Goal: Task Accomplishment & Management: Manage account settings

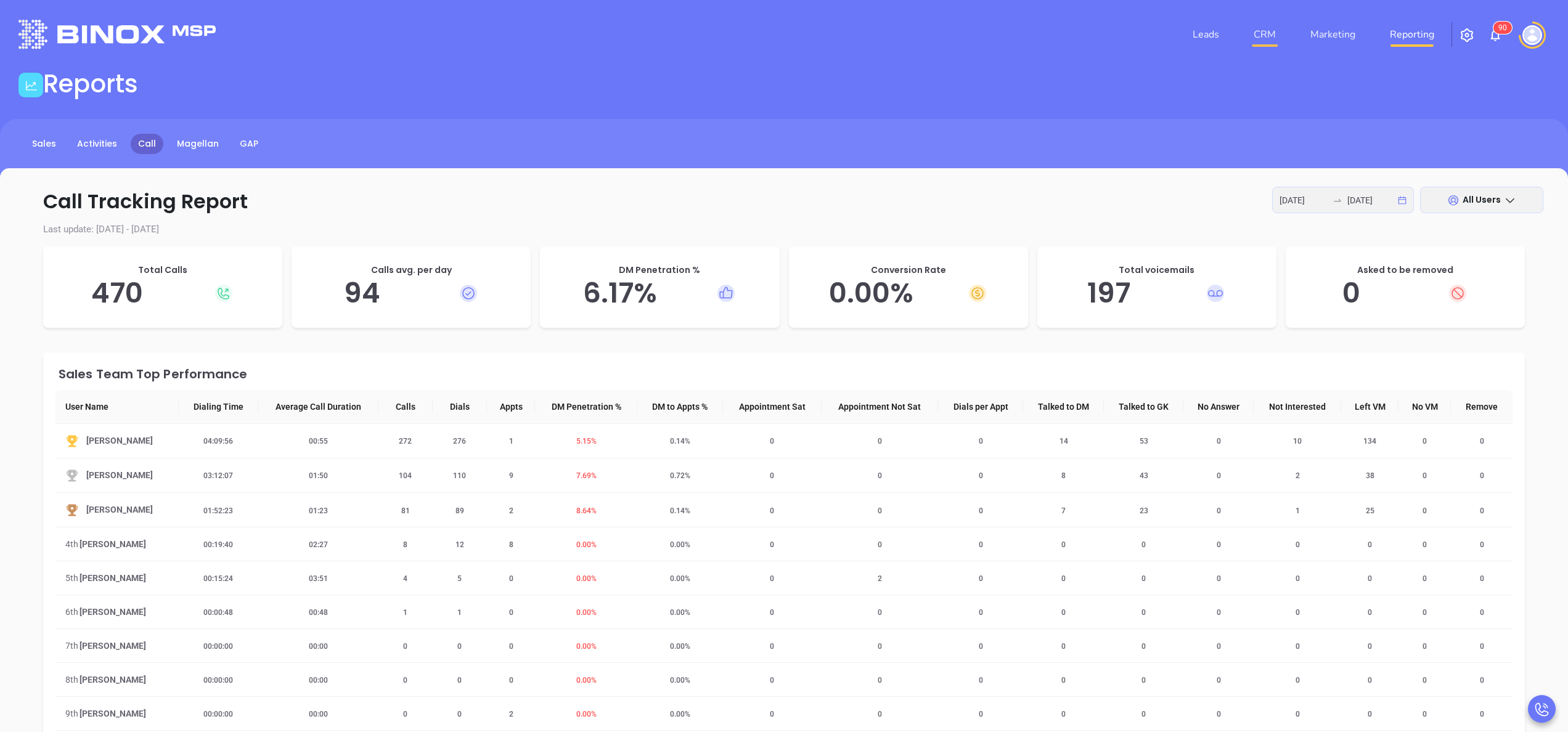
click at [1273, 27] on link "CRM" at bounding box center [1265, 35] width 32 height 24
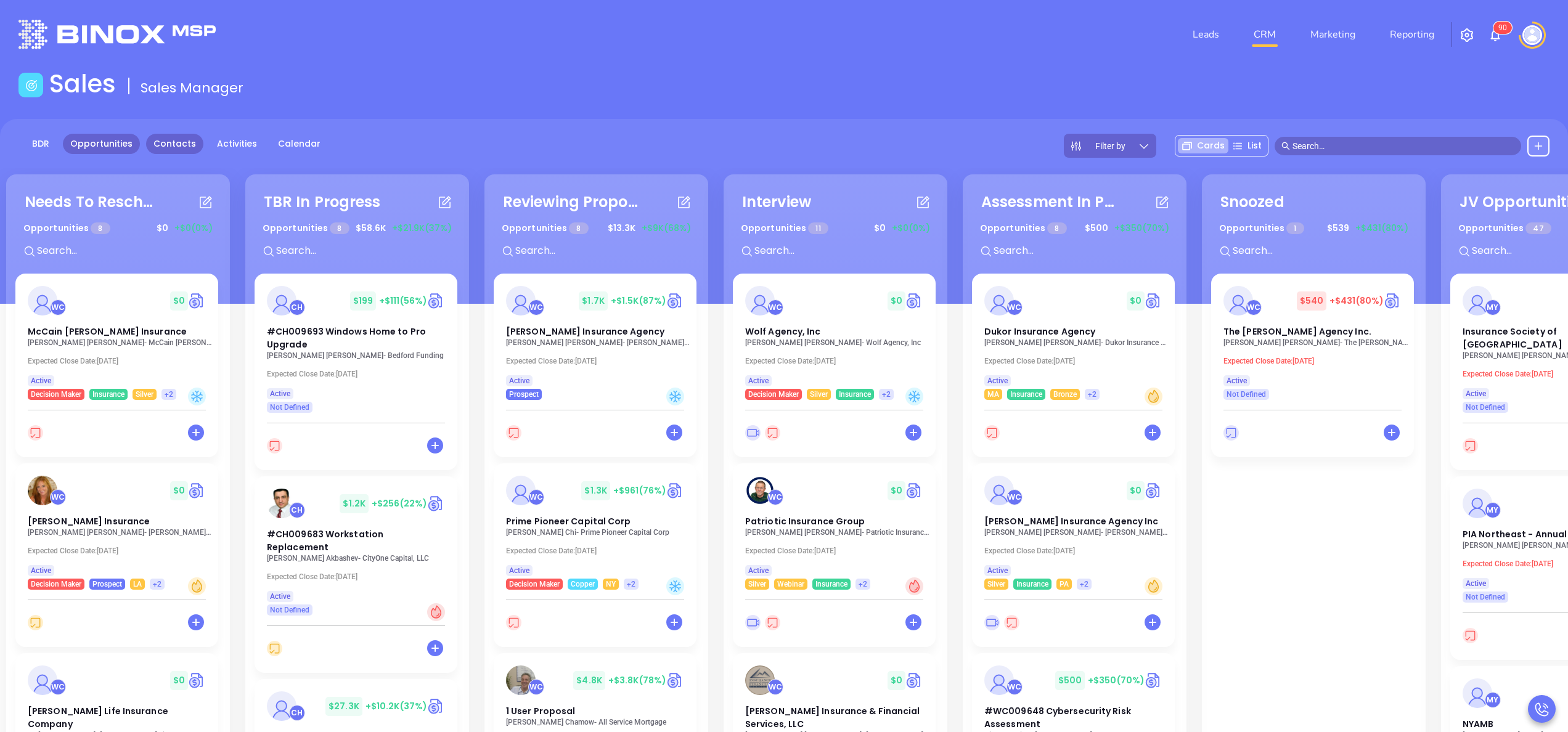
click at [163, 143] on link "Contacts" at bounding box center [174, 144] width 57 height 21
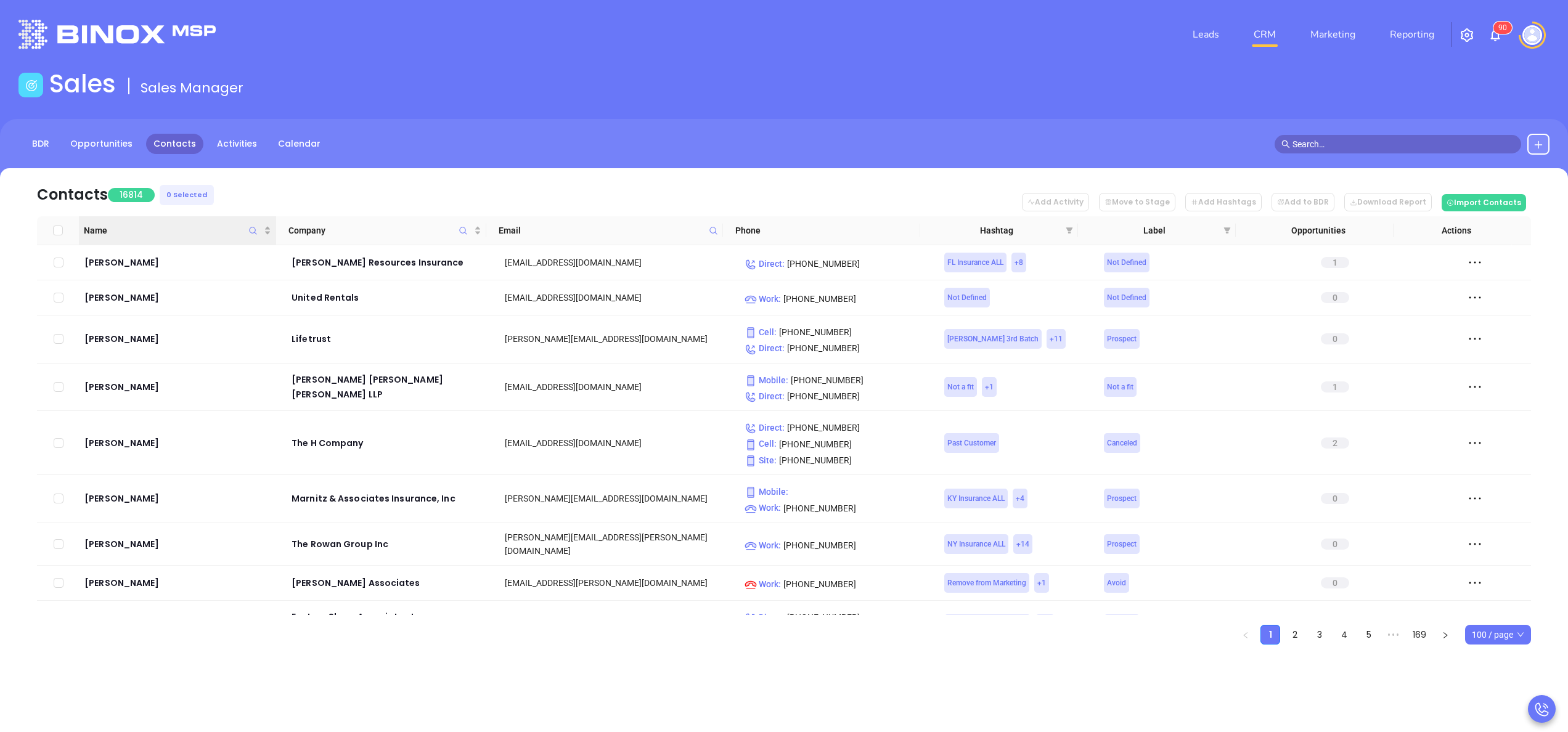
click at [257, 231] on icon "Name" at bounding box center [253, 231] width 9 height 9
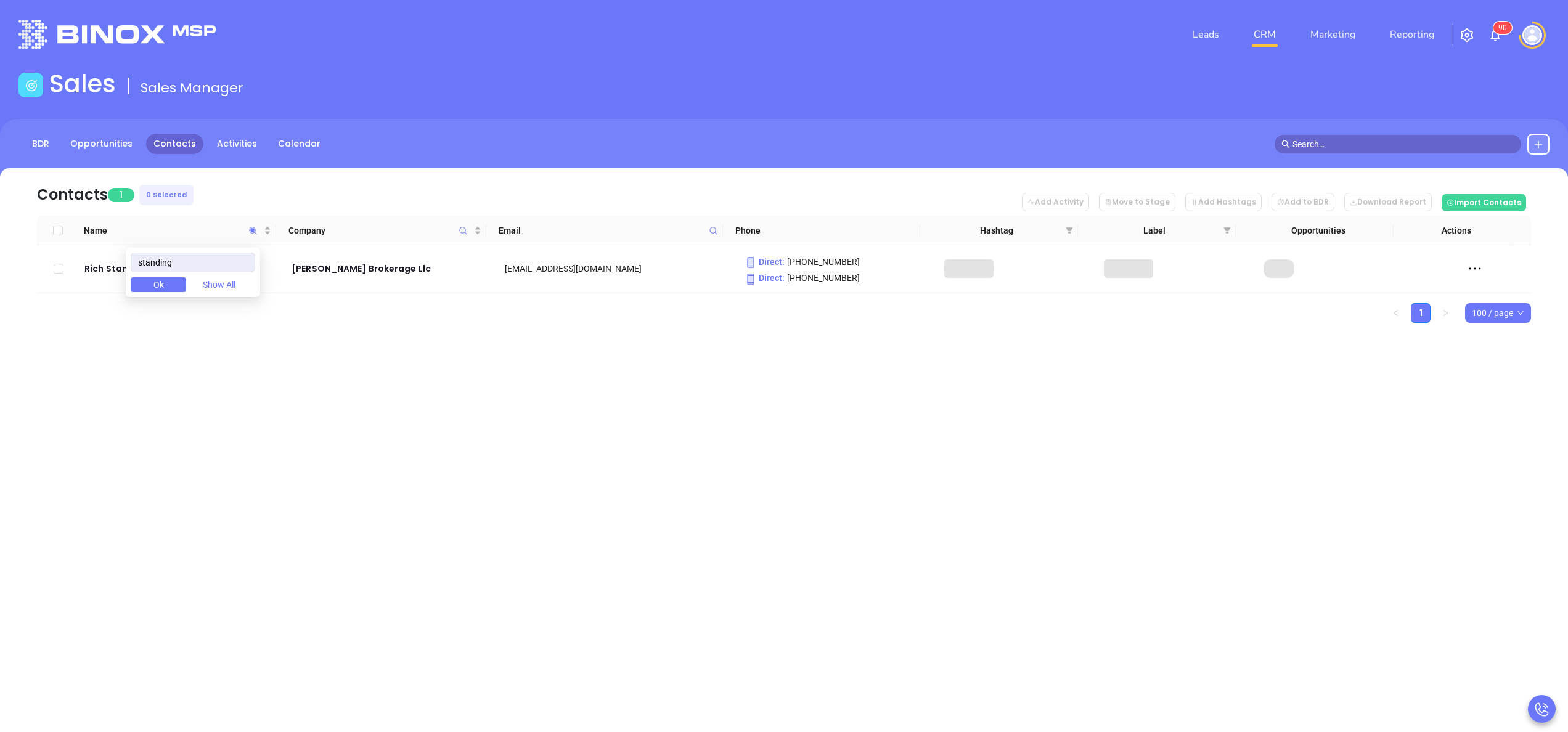
type input "standing"
click at [251, 461] on div "Leads CRM Marketing Reporting 9 0 Financial Leads Leads Sales Sales Manager BDR…" at bounding box center [784, 366] width 1568 height 732
click at [119, 266] on div "Rich Standing" at bounding box center [179, 268] width 189 height 15
click at [256, 232] on icon "Name" at bounding box center [253, 231] width 9 height 9
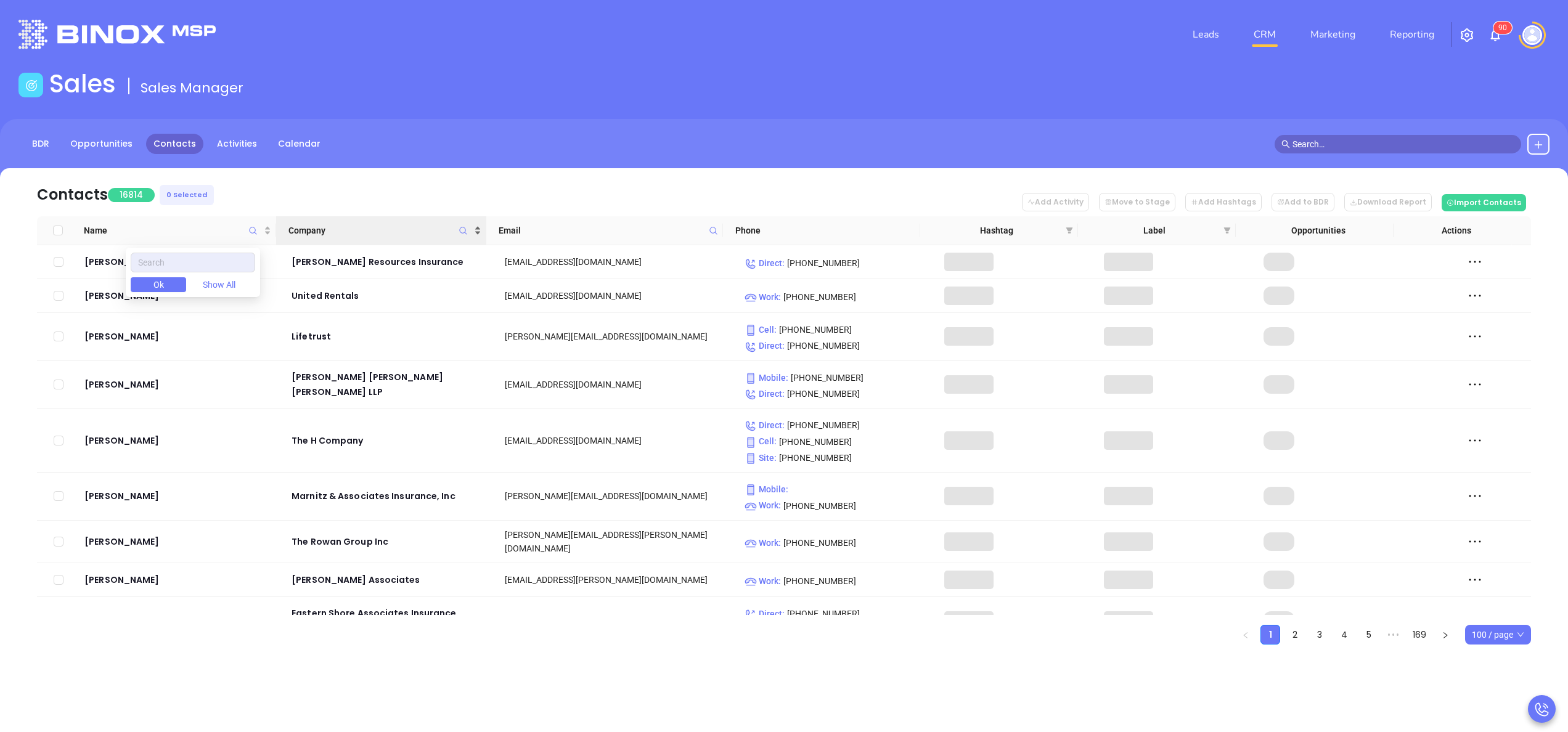
click at [471, 229] on span "Company" at bounding box center [380, 230] width 183 height 13
click at [464, 231] on icon "Company" at bounding box center [463, 231] width 9 height 9
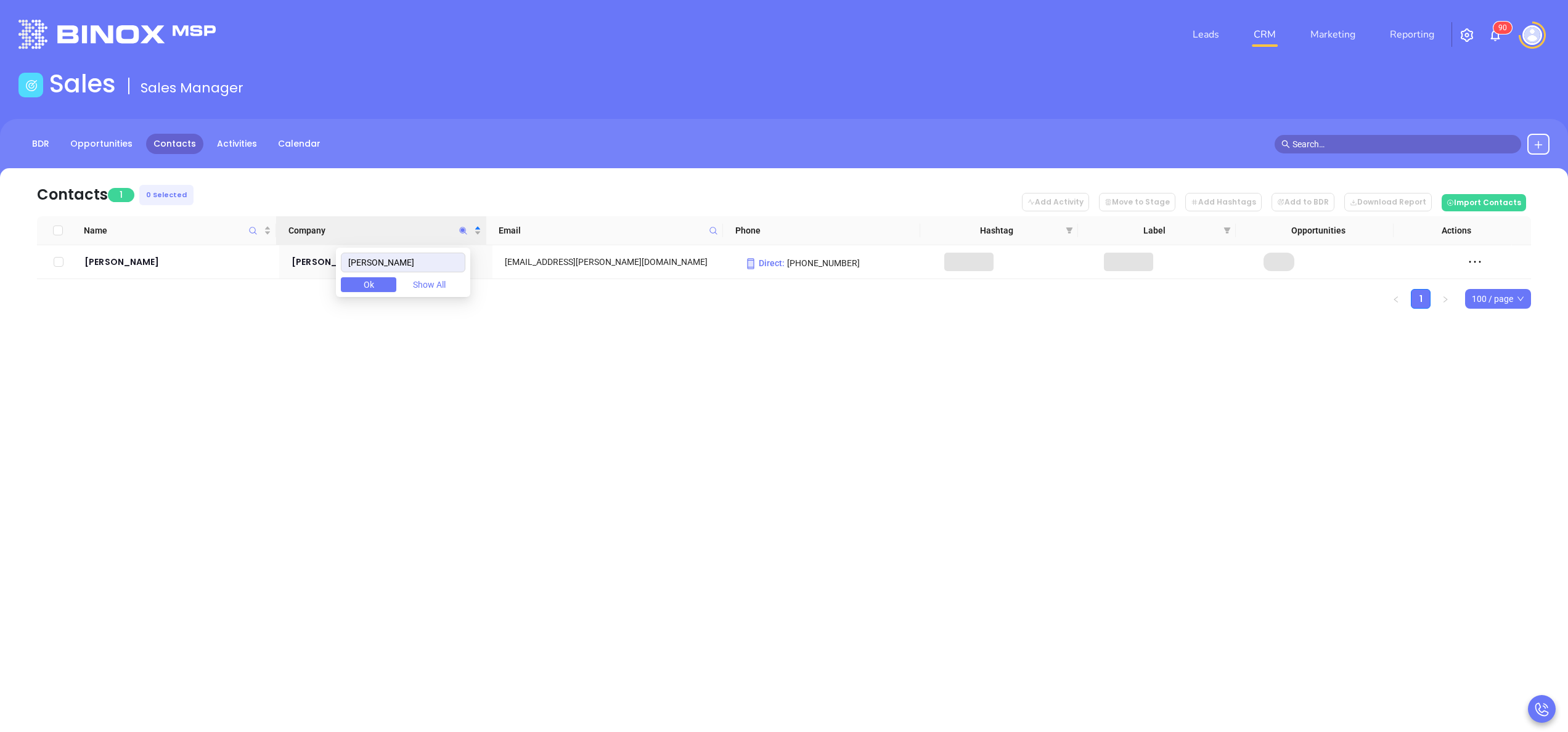
type input "turnbull"
click at [387, 428] on div "Leads CRM Marketing Reporting 9 0 Financial Leads Leads Sales Sales Manager BDR…" at bounding box center [784, 366] width 1568 height 732
click at [121, 259] on div "Mark Turnbull" at bounding box center [179, 262] width 189 height 15
click at [466, 235] on span "Company" at bounding box center [463, 231] width 14 height 28
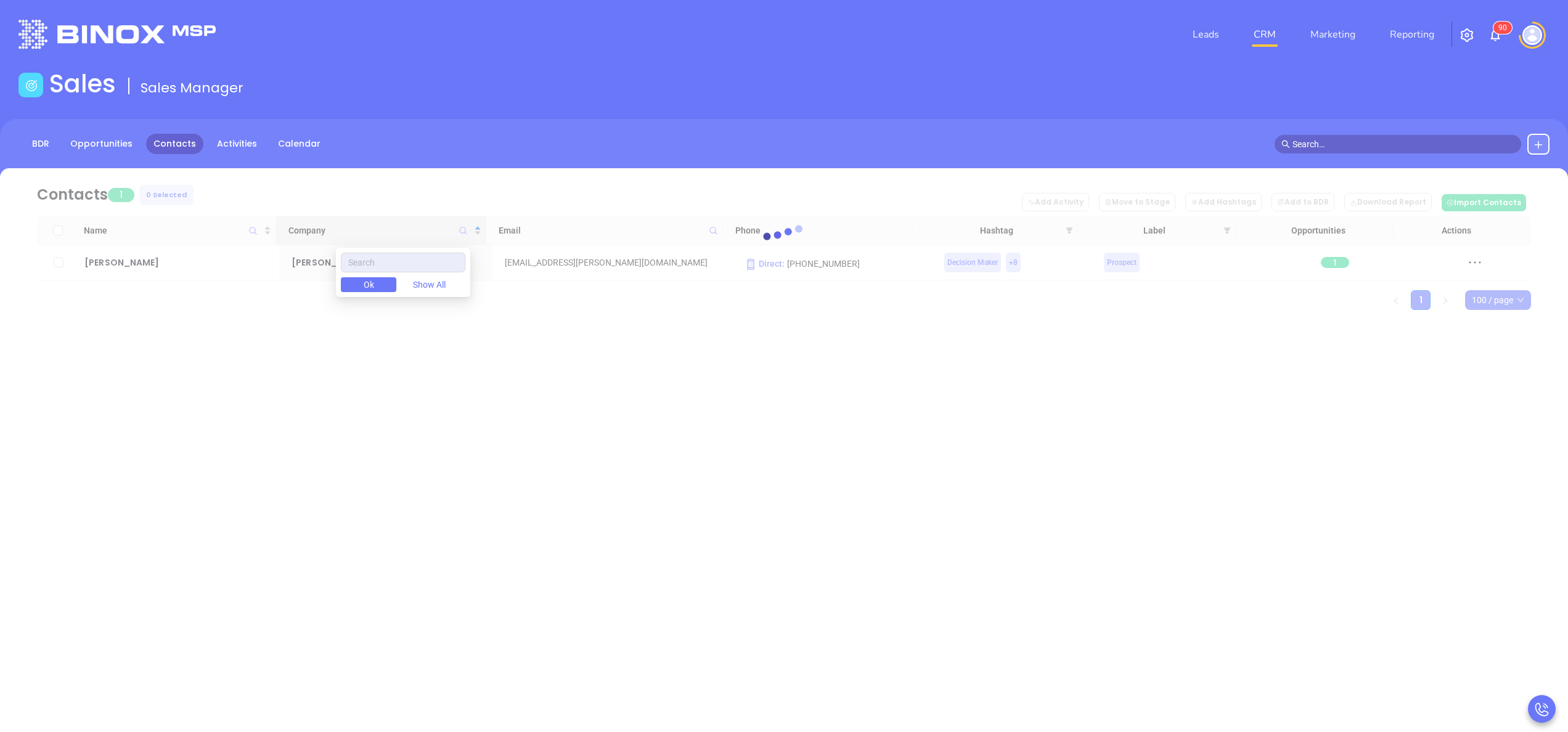
click at [260, 232] on div at bounding box center [784, 239] width 1531 height 92
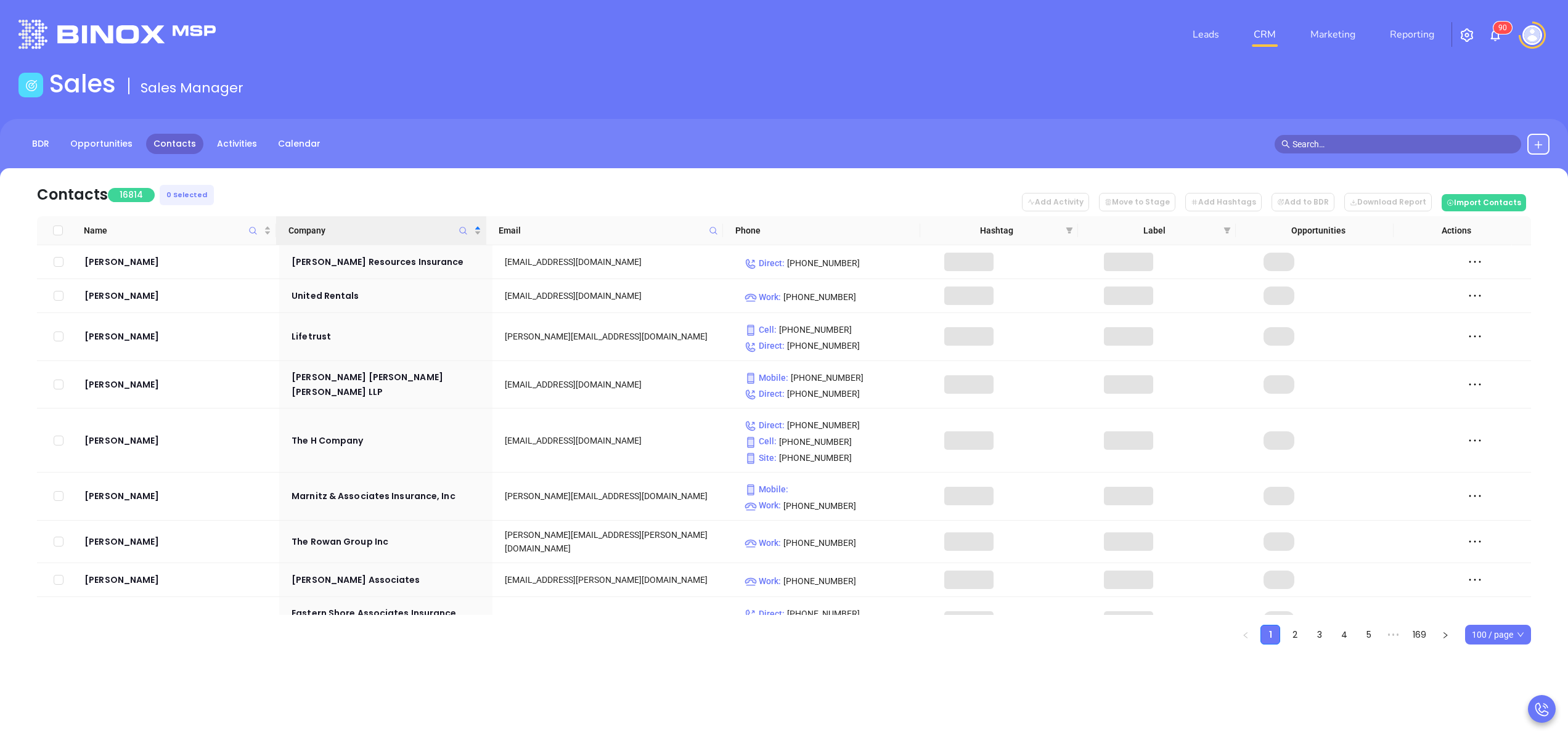
click at [260, 232] on span "Name" at bounding box center [253, 231] width 14 height 28
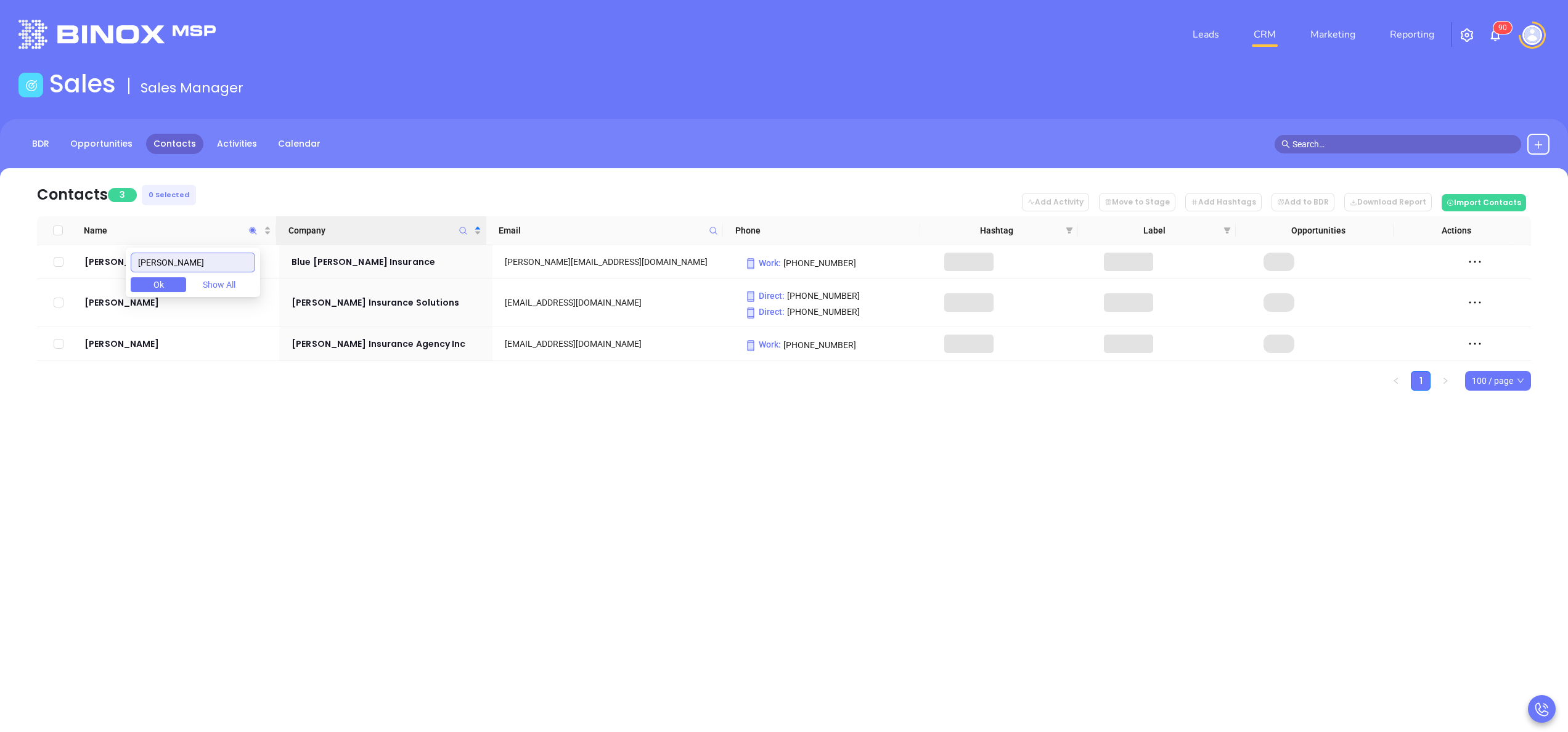
type input "davenport"
click at [493, 469] on div "Leads CRM Marketing Reporting 9 0 Financial Leads Leads Sales Sales Manager BDR…" at bounding box center [784, 366] width 1568 height 732
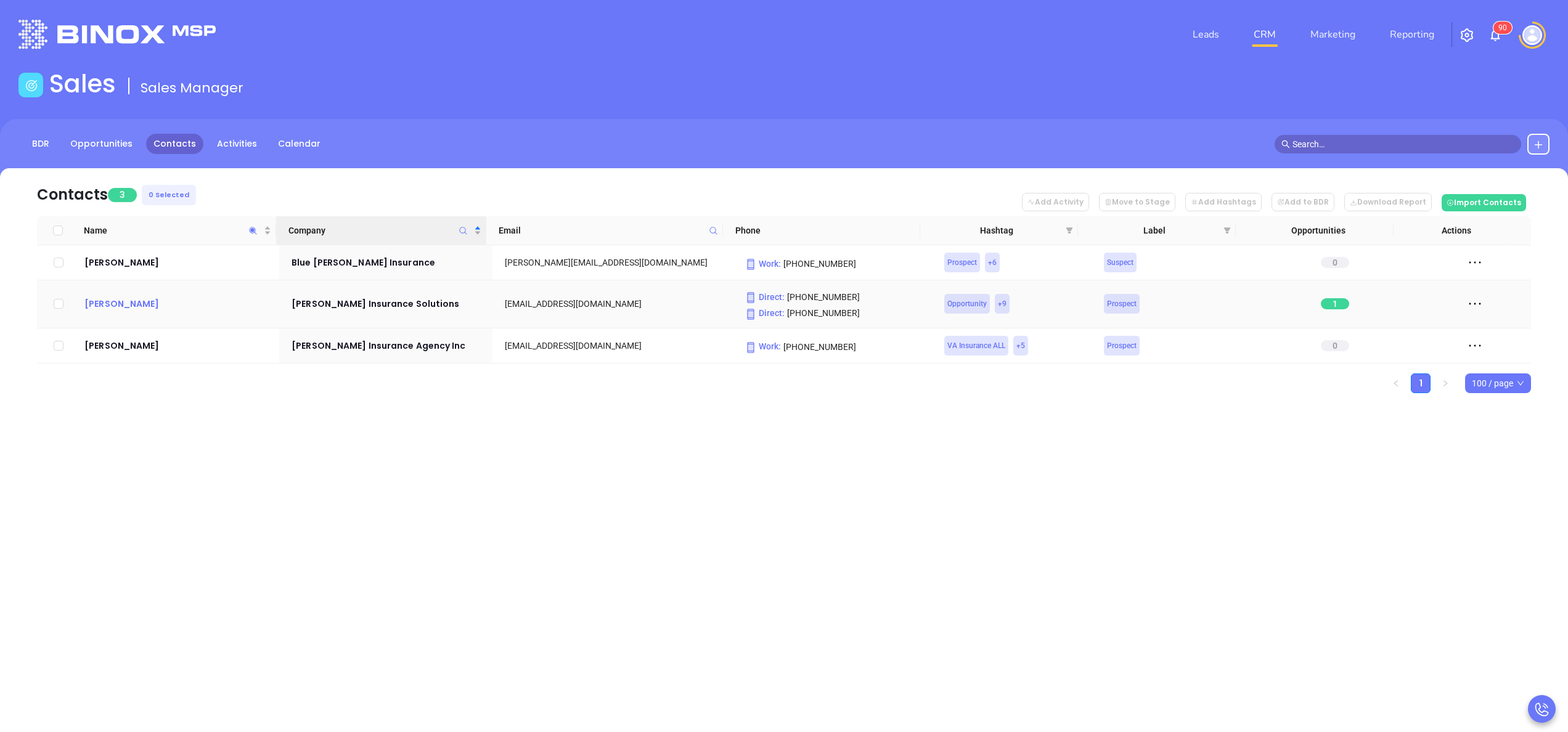
click at [143, 304] on div "Philip Davenport" at bounding box center [179, 303] width 189 height 15
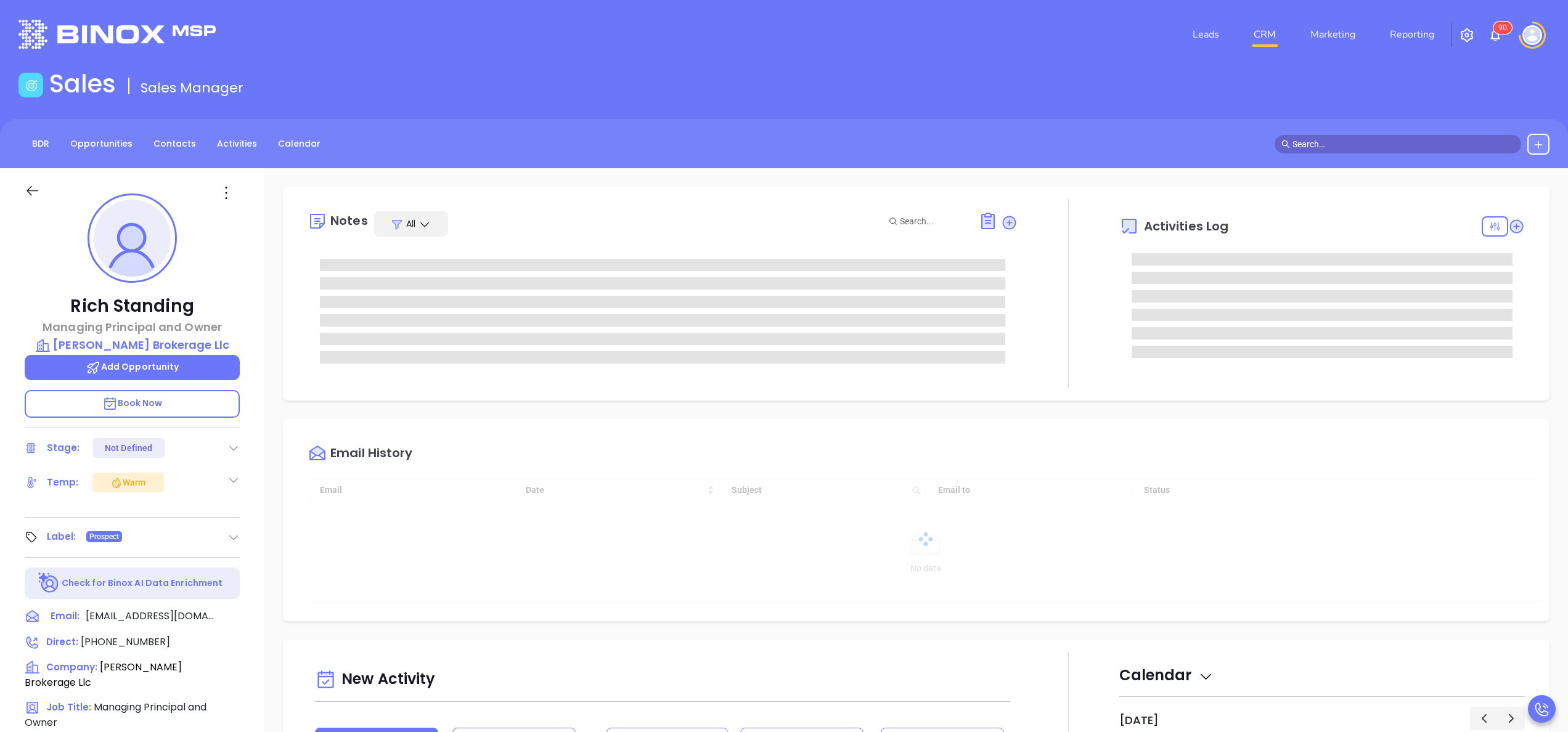
type input "[PERSON_NAME]"
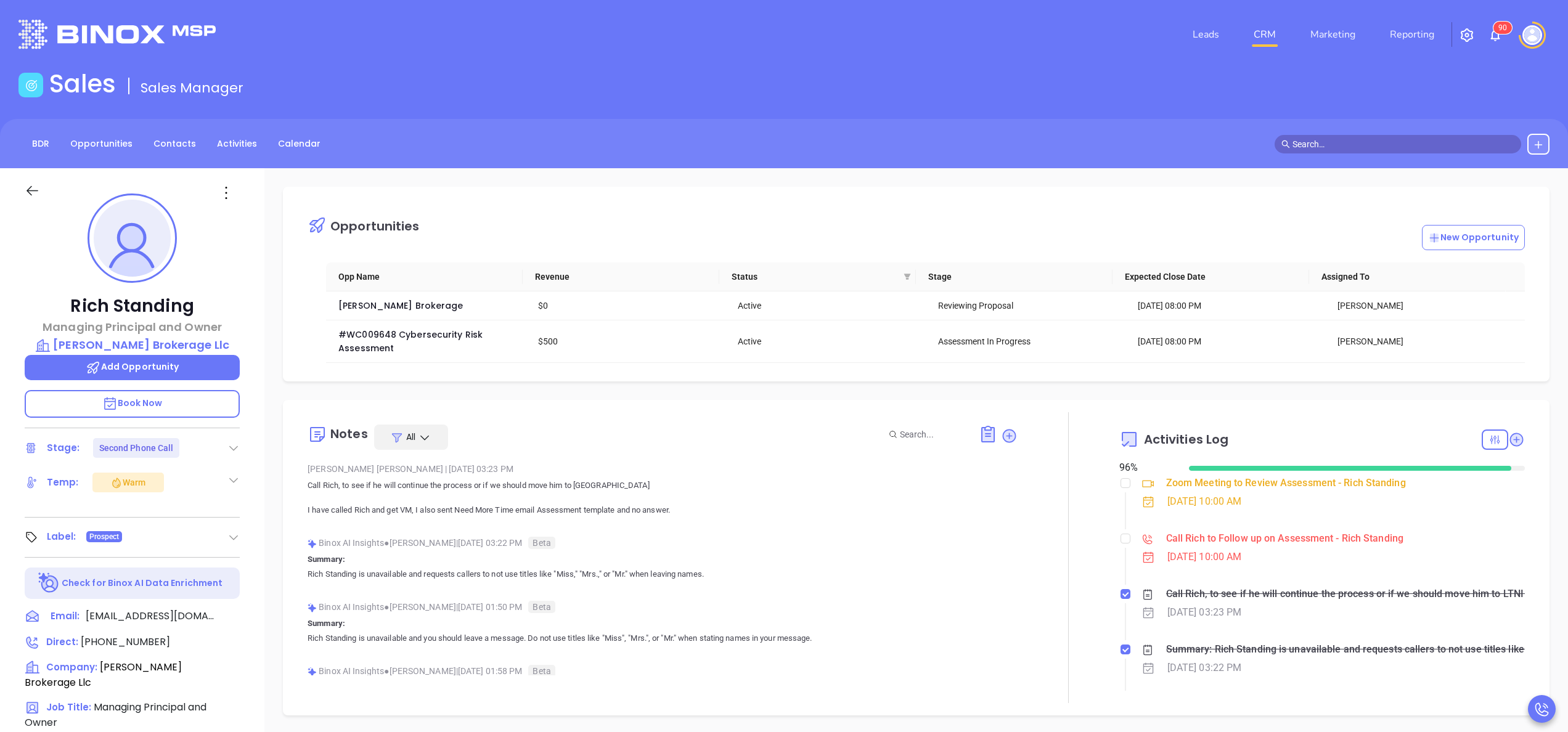
scroll to position [358, 0]
click at [251, 535] on div "Rich Standing Managing Principal and Owner Chadwick Brokerage Llc Add Opportuni…" at bounding box center [132, 625] width 265 height 915
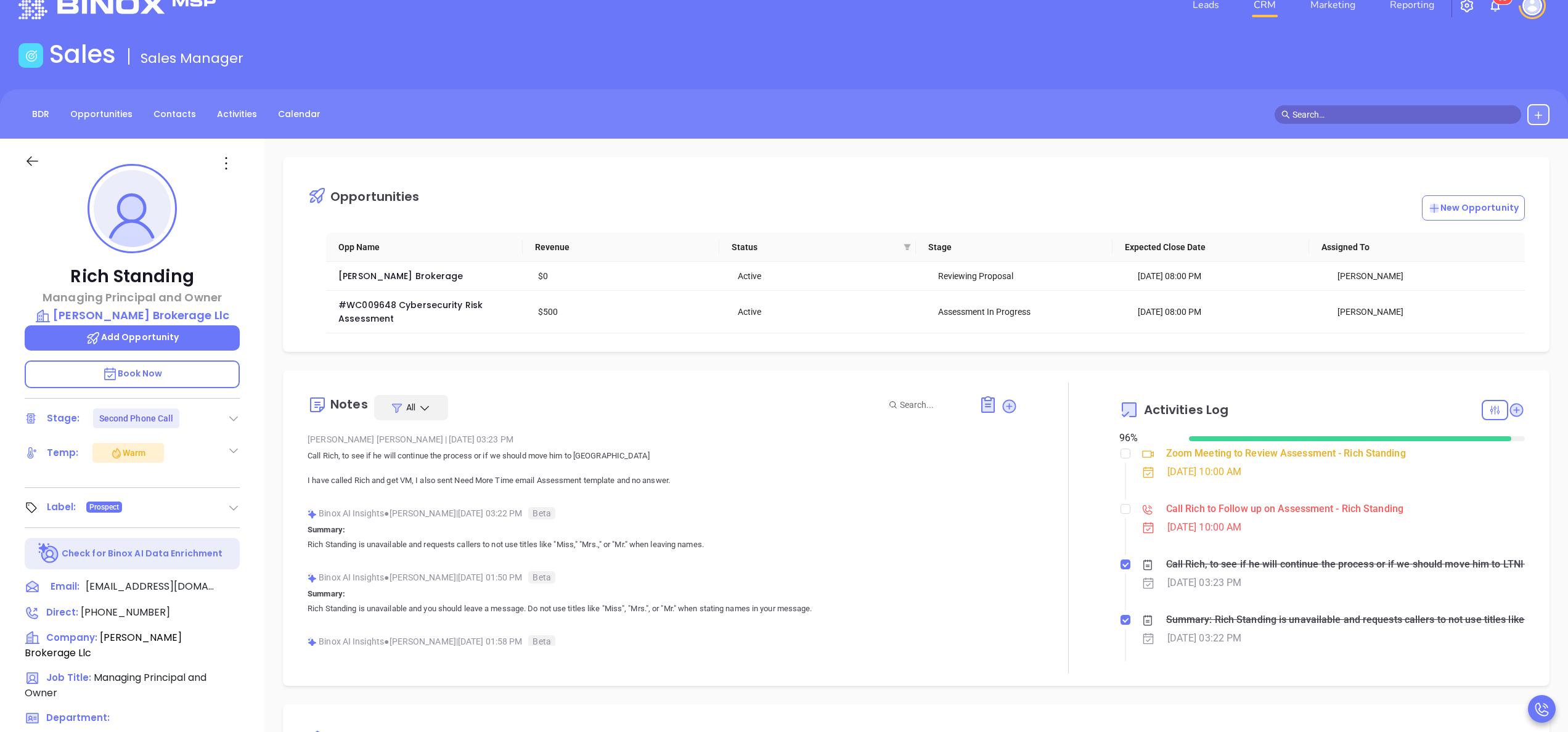
scroll to position [0, 0]
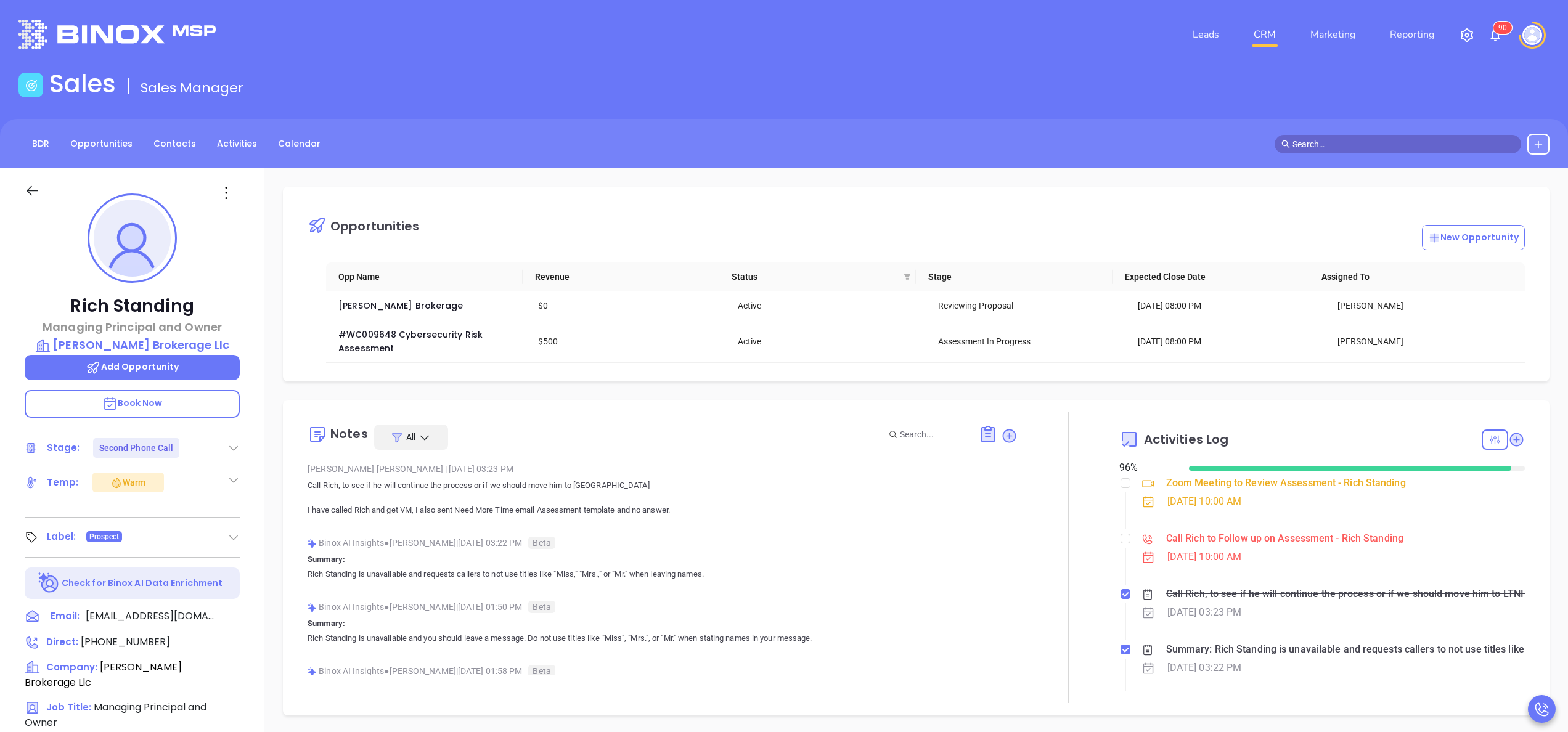
click at [247, 555] on div "Rich Standing Managing Principal and Owner Chadwick Brokerage Llc Add Opportuni…" at bounding box center [132, 625] width 265 height 915
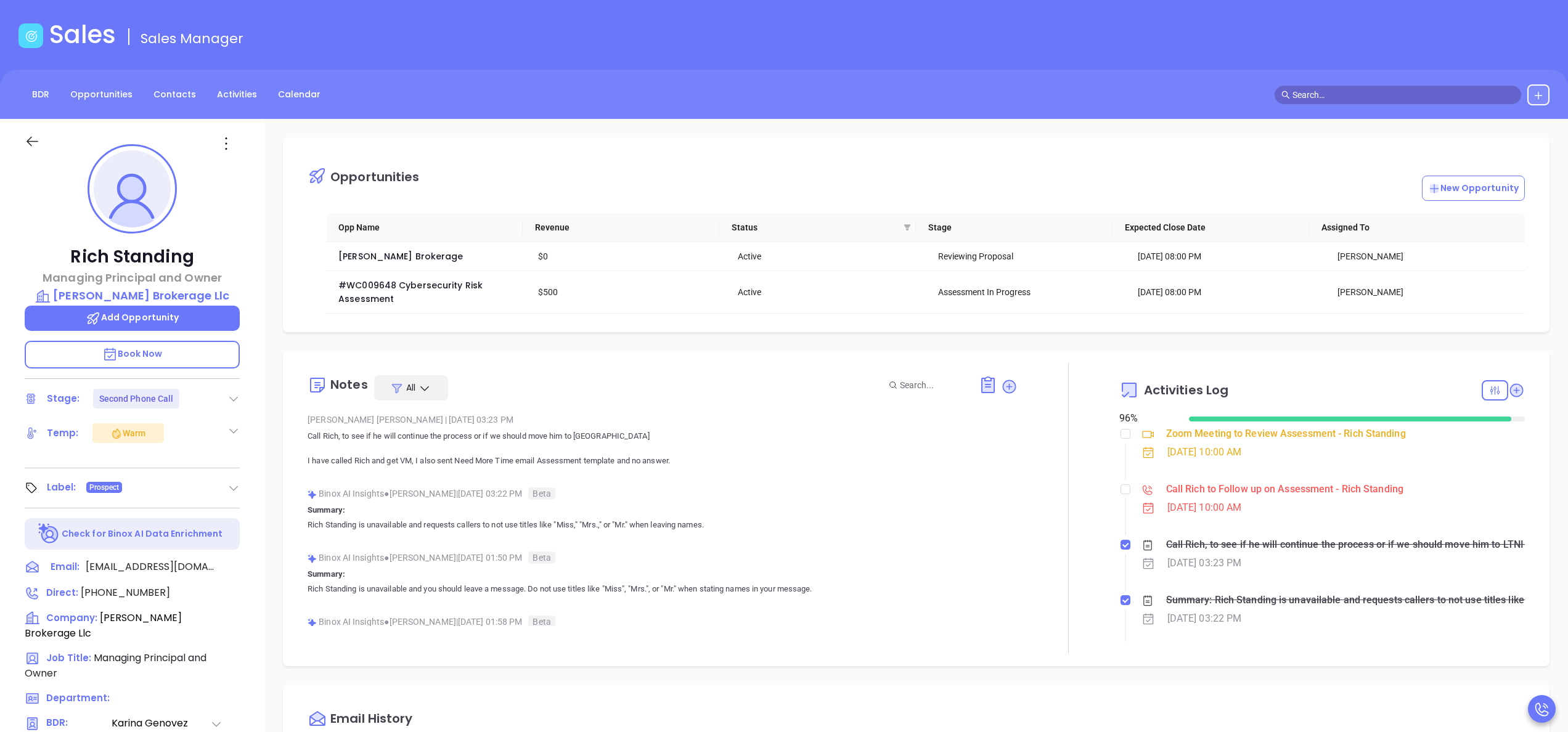
click at [492, 503] on div "Binox AI Insights ● Wendy Hernandez | Oct 10, 2025 03:22 PM Beta" at bounding box center [662, 493] width 710 height 19
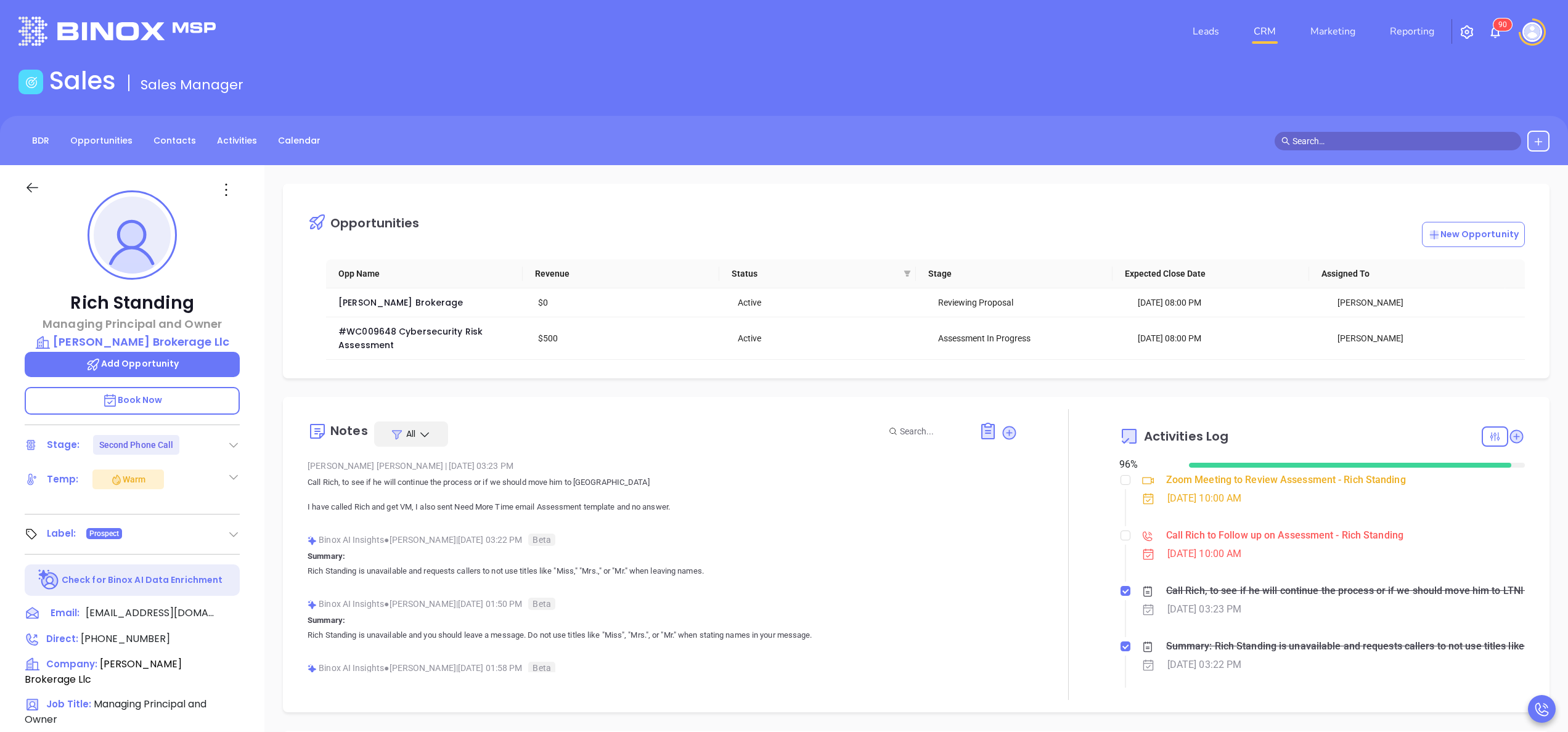
scroll to position [0, 0]
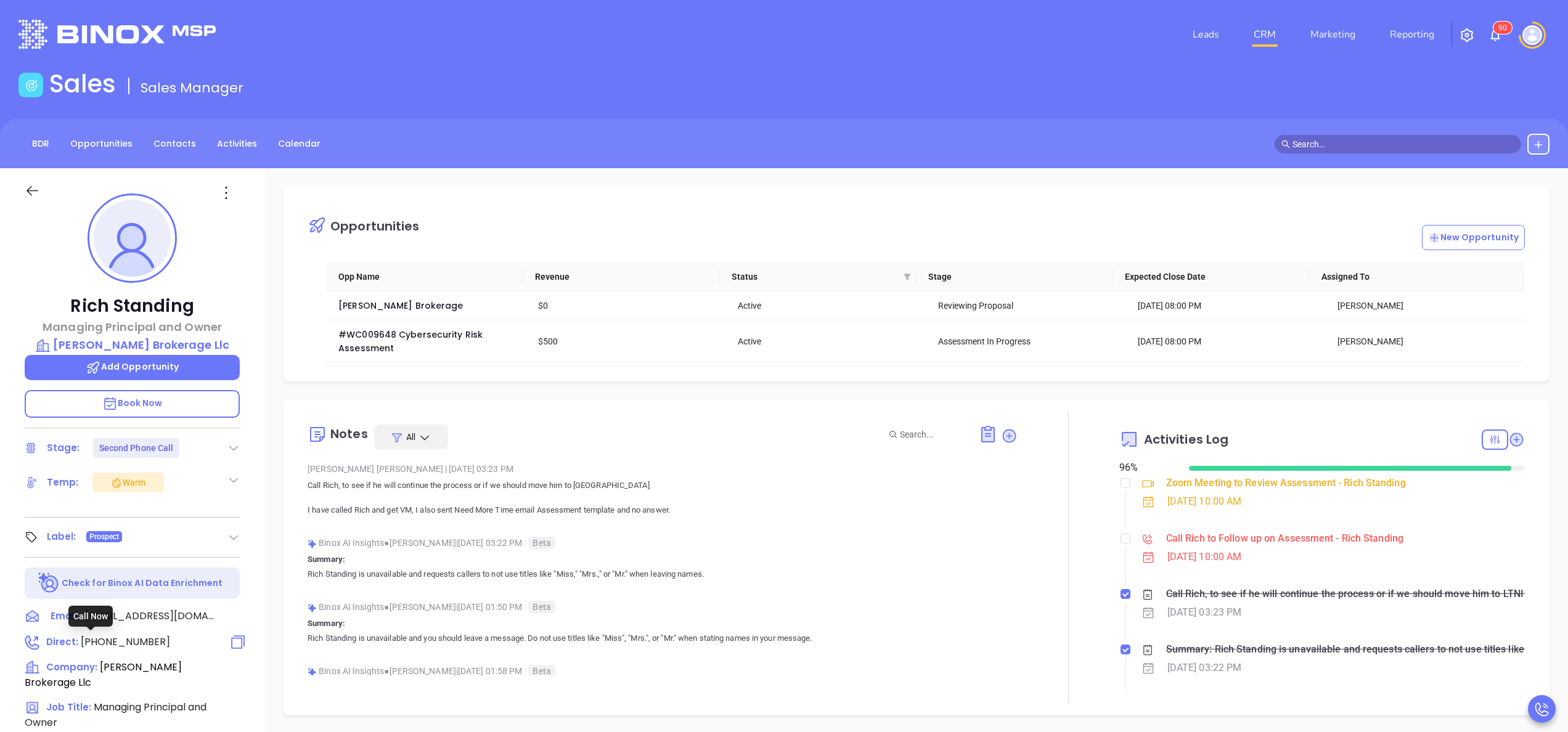
click at [139, 639] on span "(908) 766-6570" at bounding box center [125, 641] width 89 height 14
type input "(908) 766-6570"
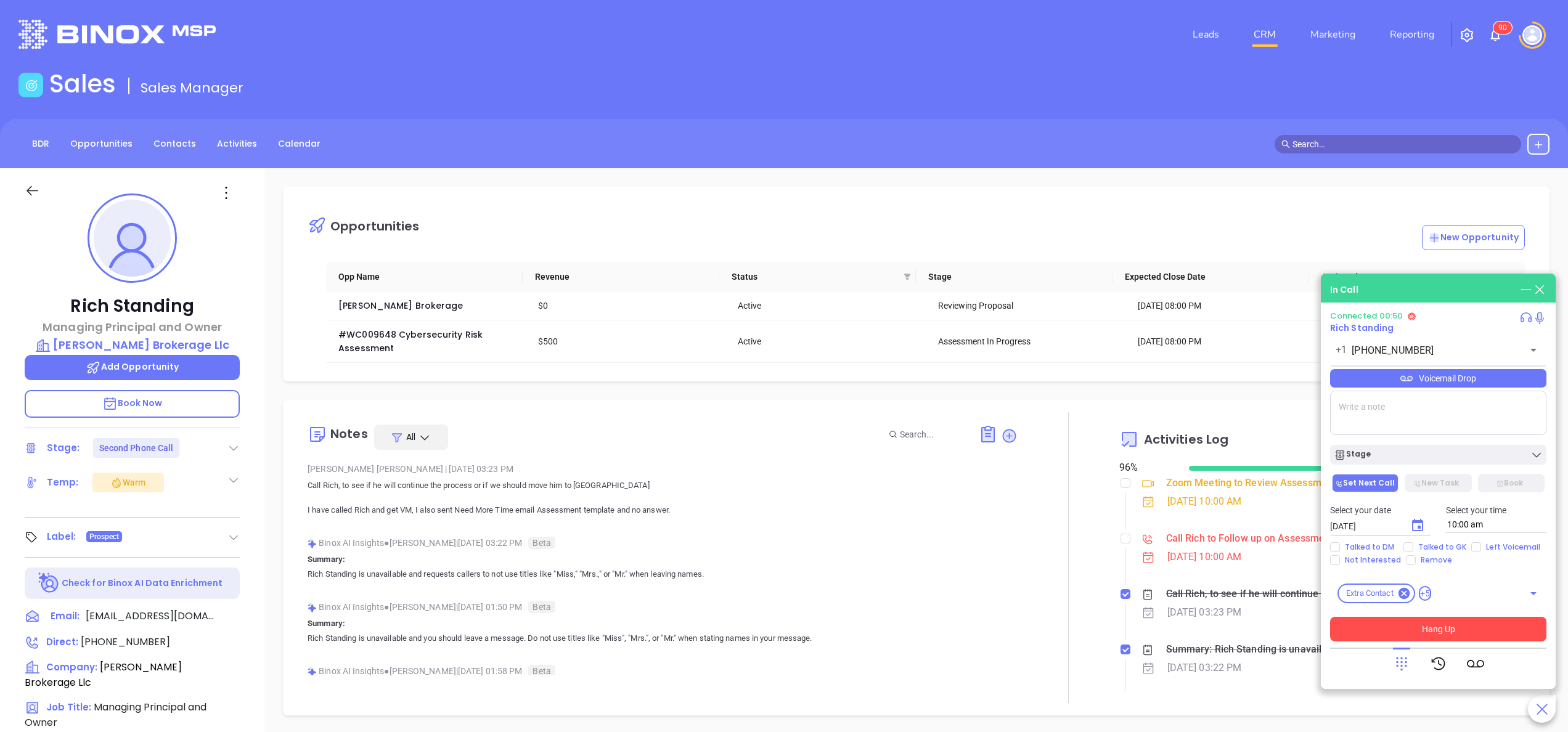
click at [1457, 623] on button "Hang Up" at bounding box center [1438, 629] width 216 height 24
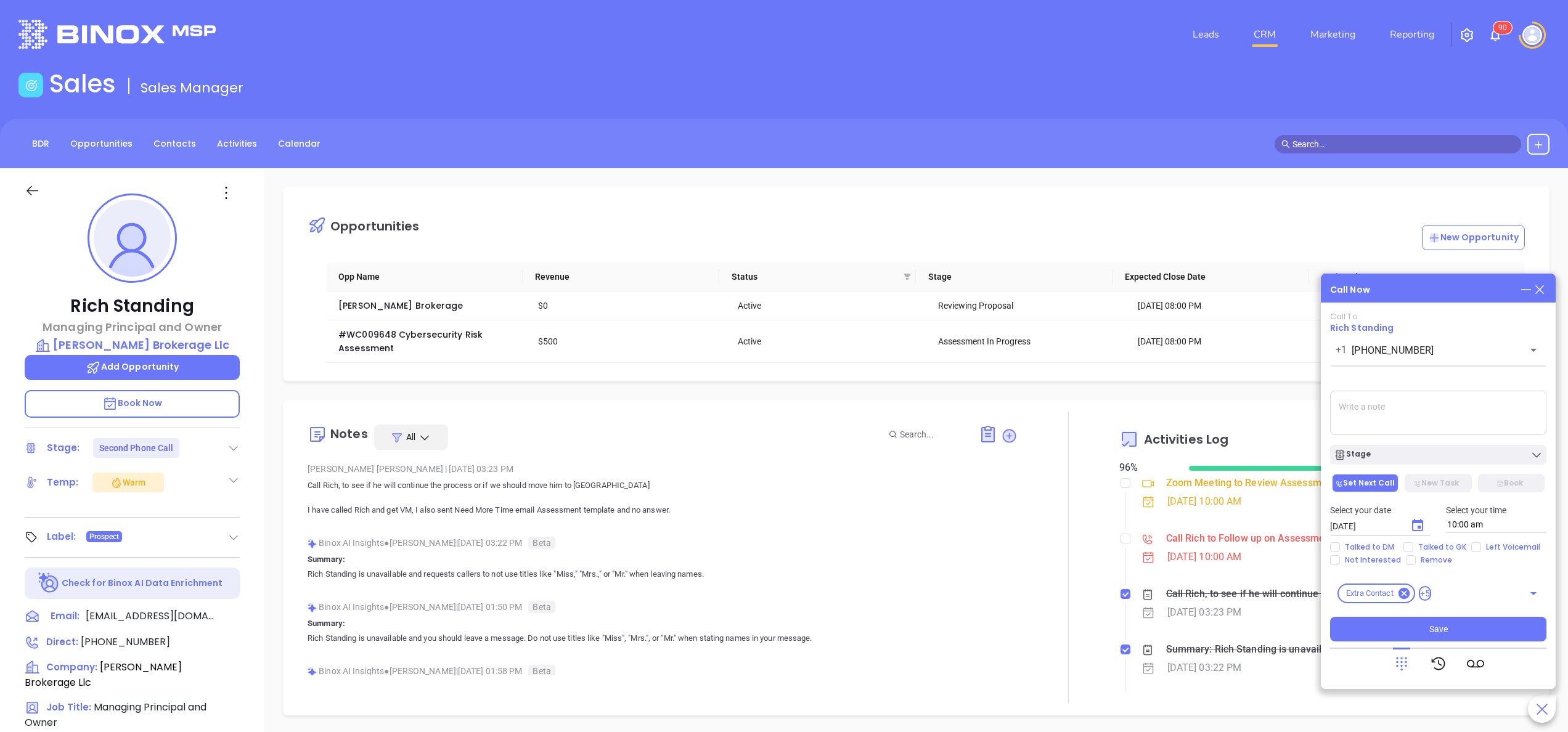
click at [1476, 540] on div "Select your date 10/14/2025 ​ Select your time 10:00 am" at bounding box center [1438, 518] width 231 height 48
click at [1477, 542] on input "Left Voicemail" at bounding box center [1476, 546] width 10 height 10
checkbox input "true"
click at [1422, 527] on icon "Choose date, selected date is Oct 14, 2025" at bounding box center [1417, 525] width 11 height 12
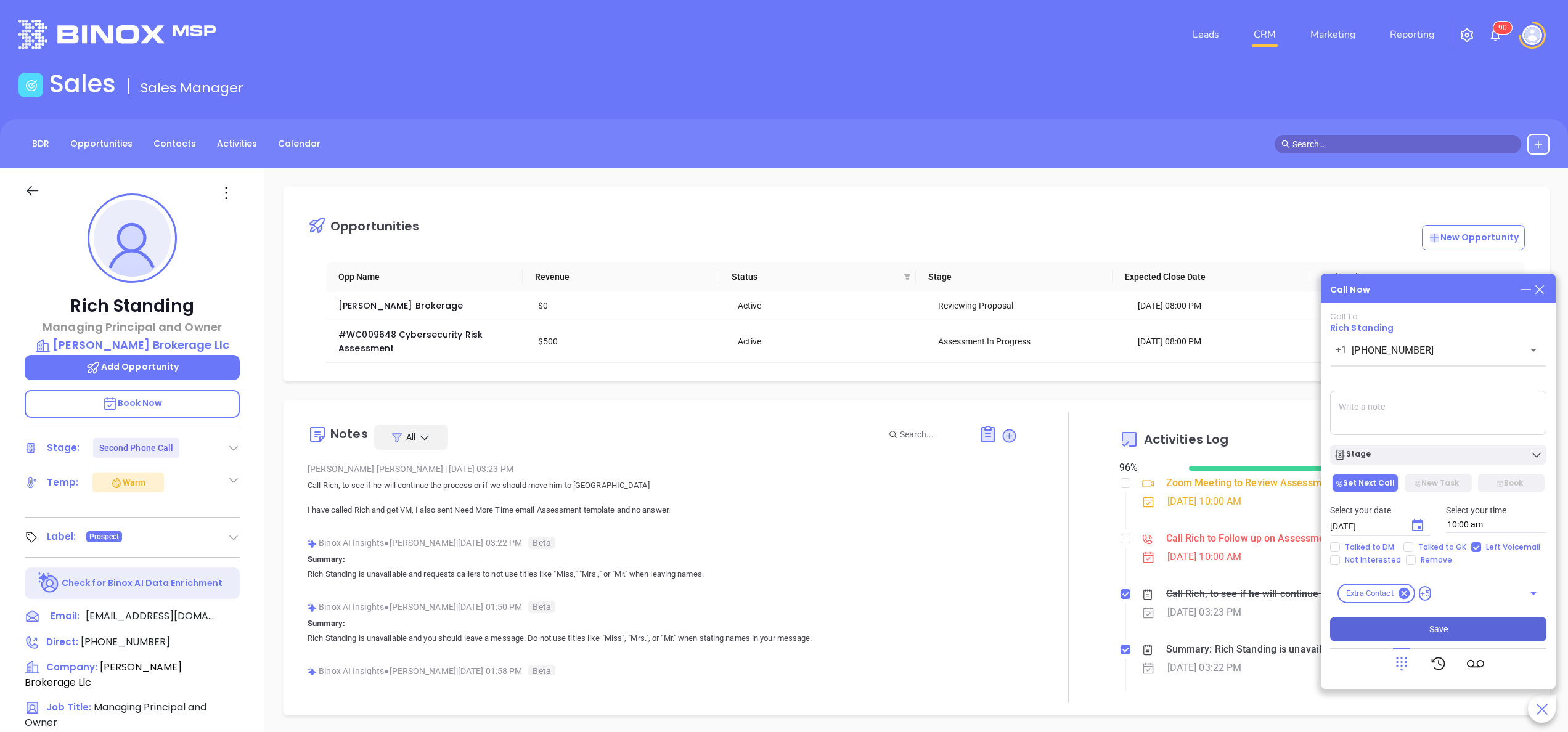
click at [1445, 632] on span "Save" at bounding box center [1438, 629] width 19 height 13
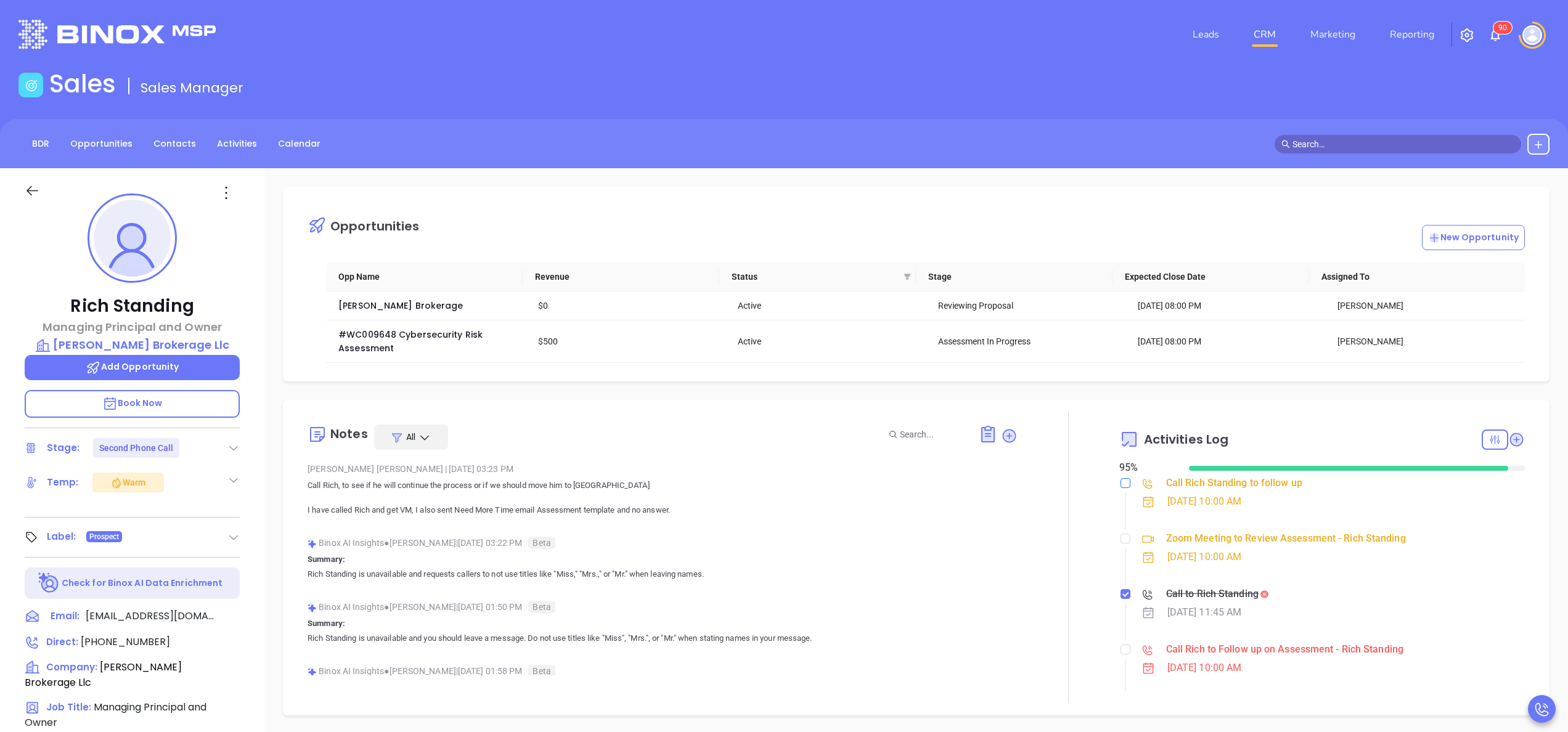
click at [1120, 484] on input "checkbox" at bounding box center [1125, 482] width 10 height 10
checkbox input "true"
click at [1510, 442] on icon at bounding box center [1515, 439] width 12 height 12
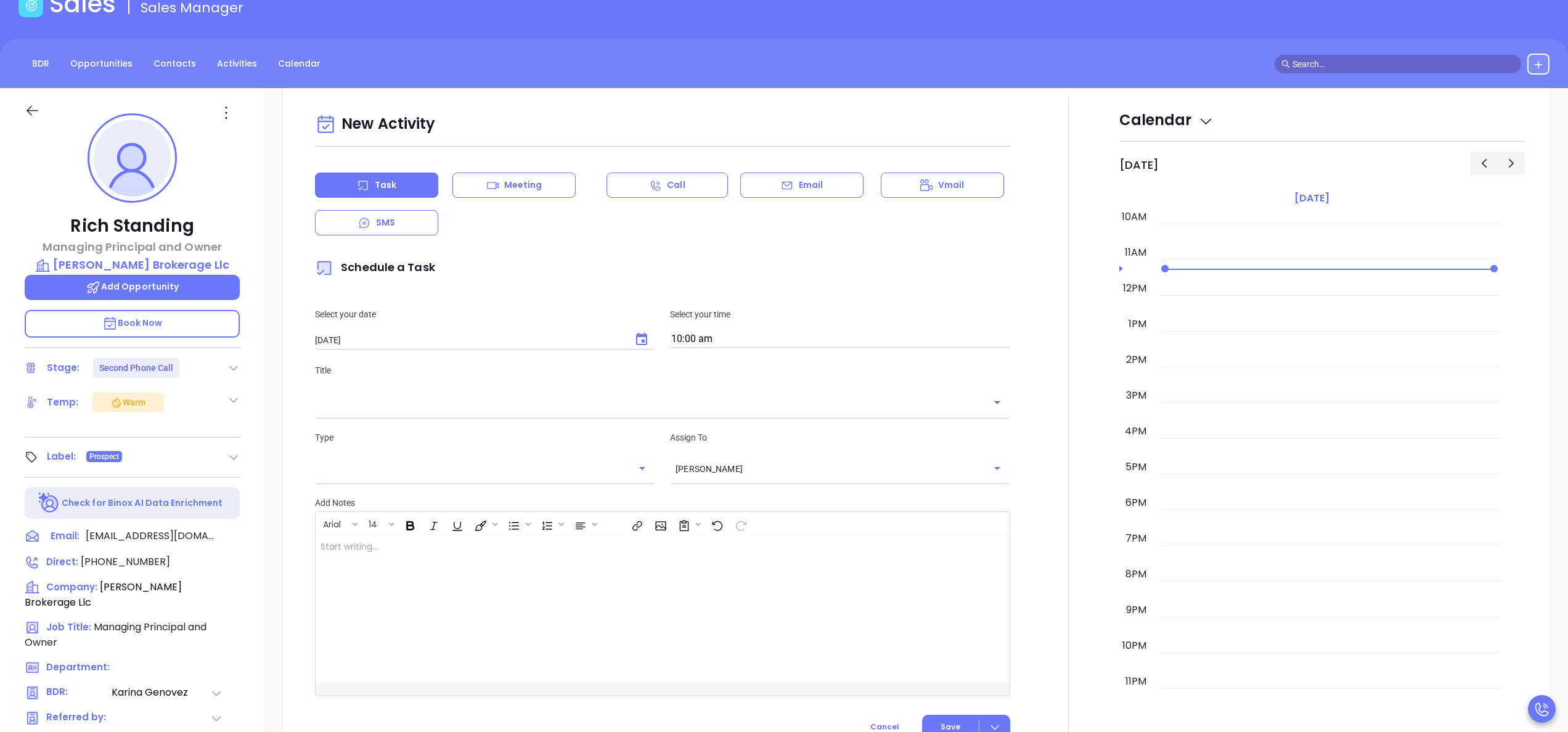
scroll to position [168, 0]
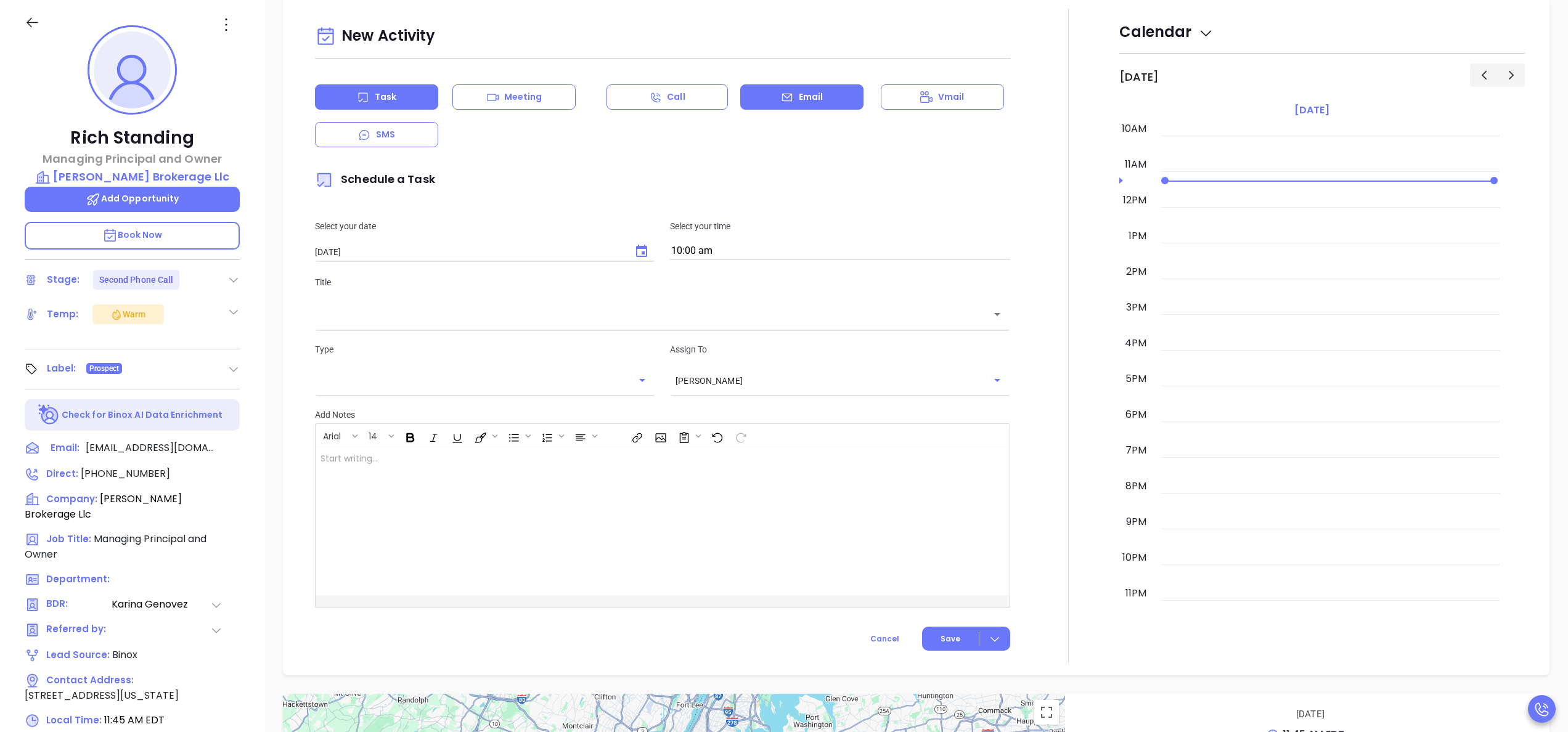
click at [770, 97] on div "Email" at bounding box center [802, 96] width 123 height 25
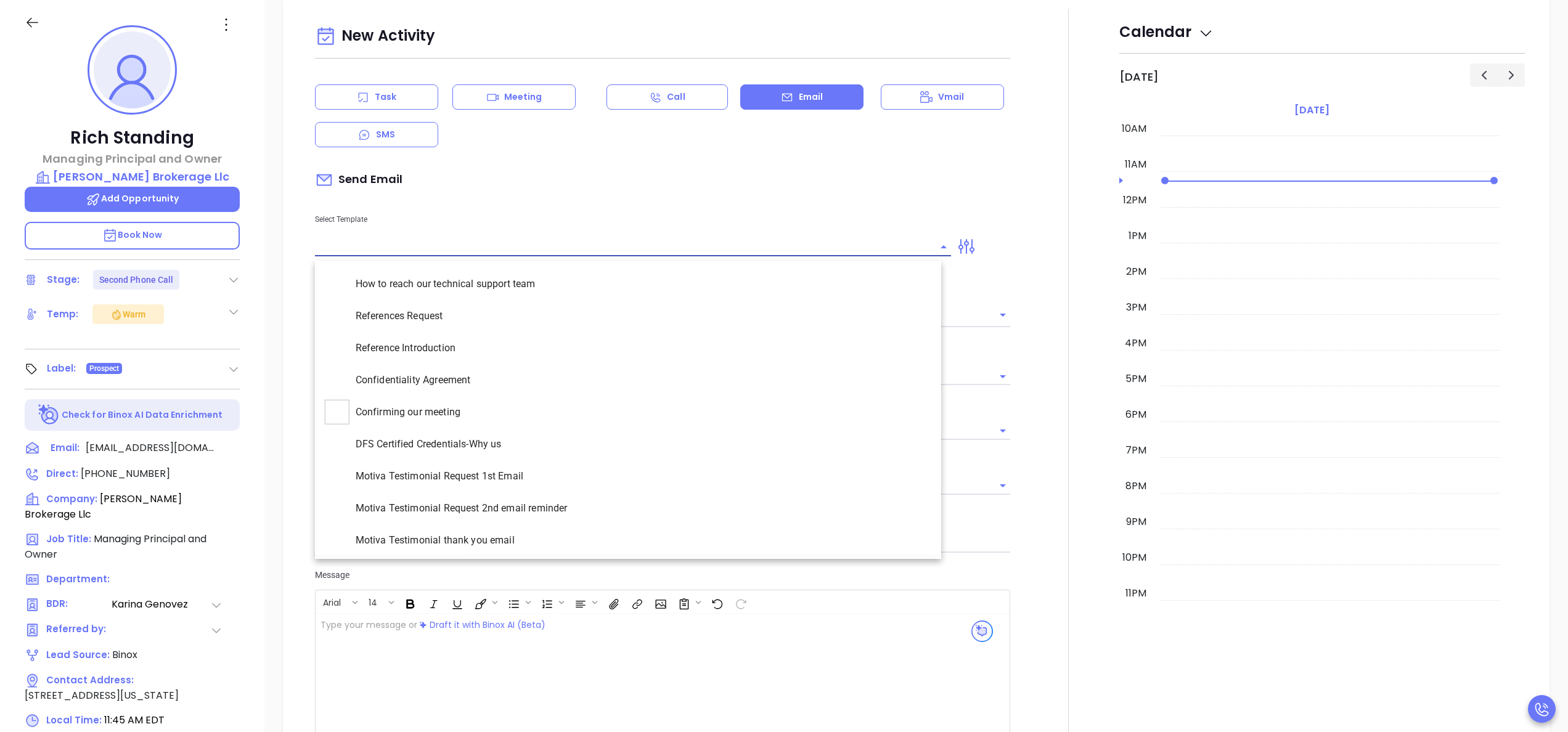
type input "[PERSON_NAME]"
click at [415, 252] on input "text" at bounding box center [623, 247] width 617 height 18
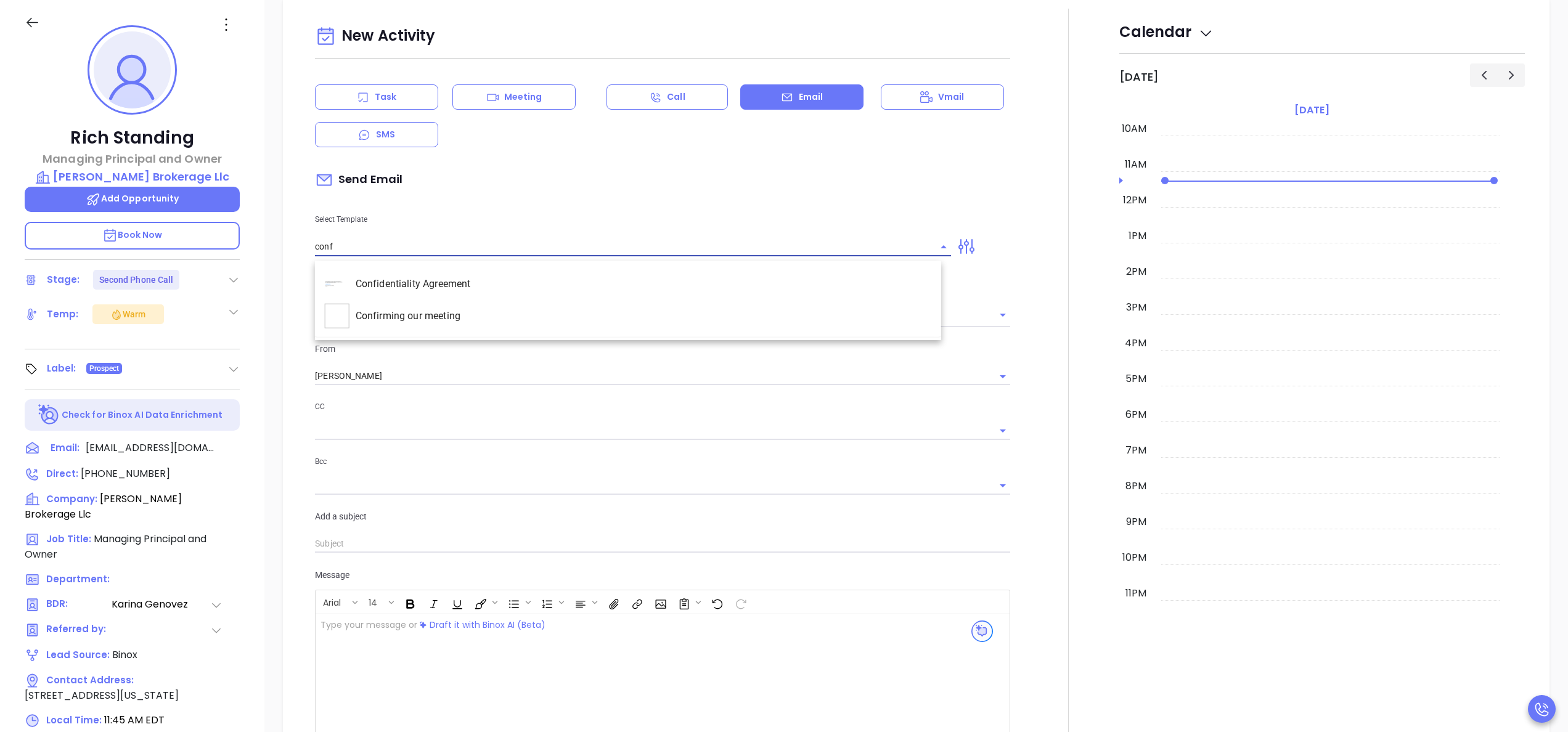
click at [437, 313] on li "Confirming our meeting" at bounding box center [628, 316] width 626 height 32
type input "Confirming our meeting"
type input "Rich"
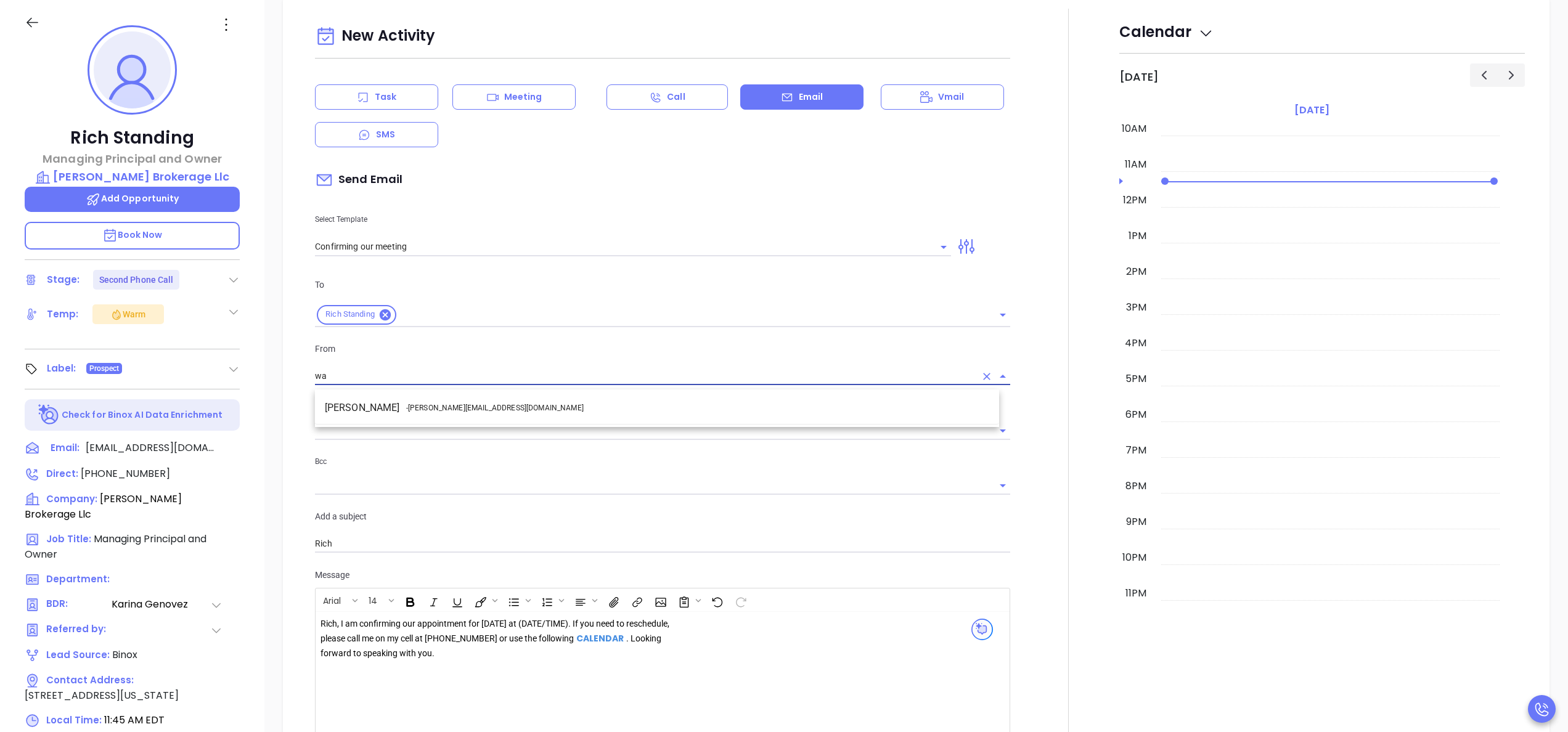
click at [488, 403] on li "Walter Contreras - walter@motiva.net" at bounding box center [656, 408] width 684 height 22
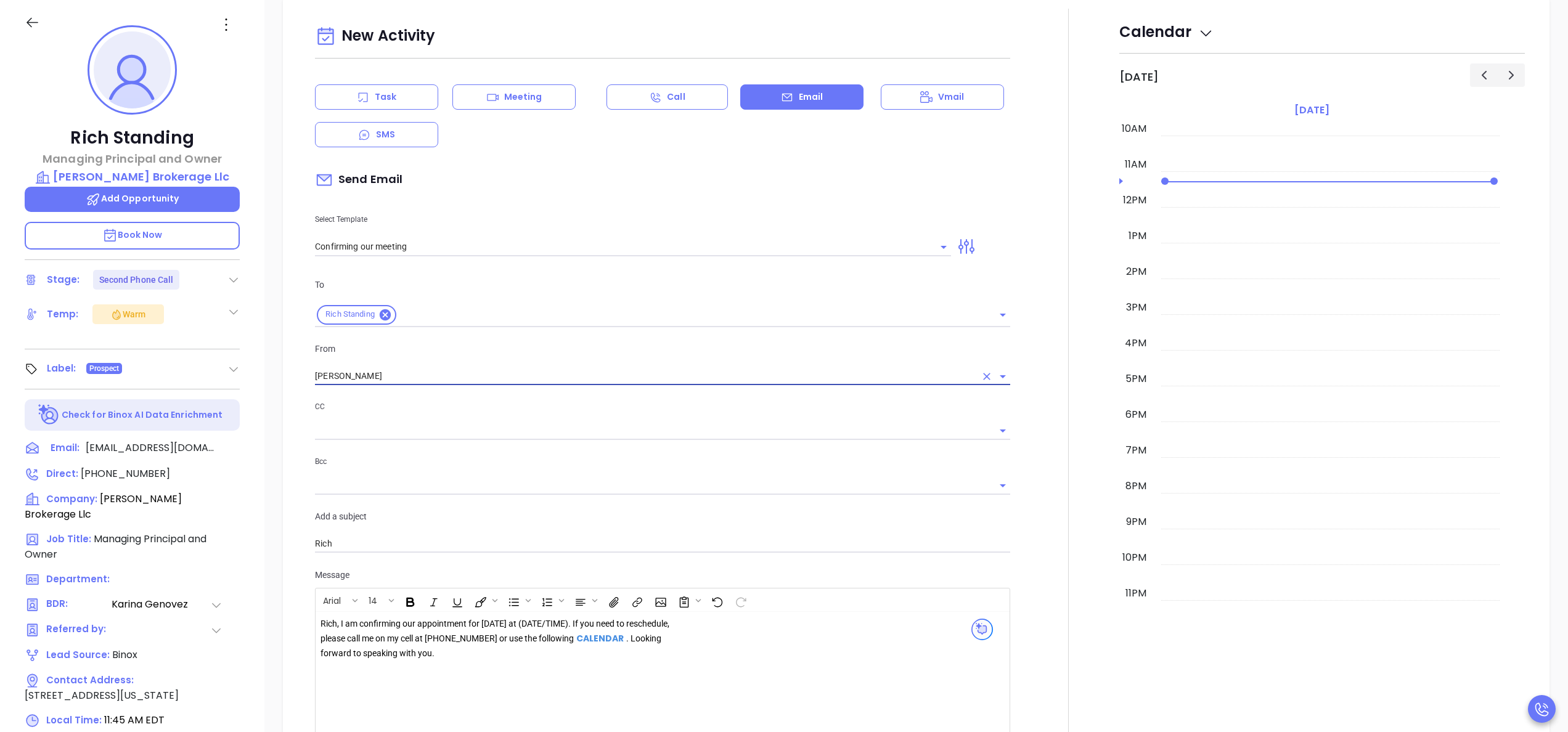
type input "[PERSON_NAME]"
click at [538, 636] on div "Rich, I am confirming our appointment for tomorrow at (DATE/TIME). If you need …" at bounding box center [498, 638] width 355 height 44
click at [1032, 510] on div at bounding box center [1068, 417] width 101 height 819
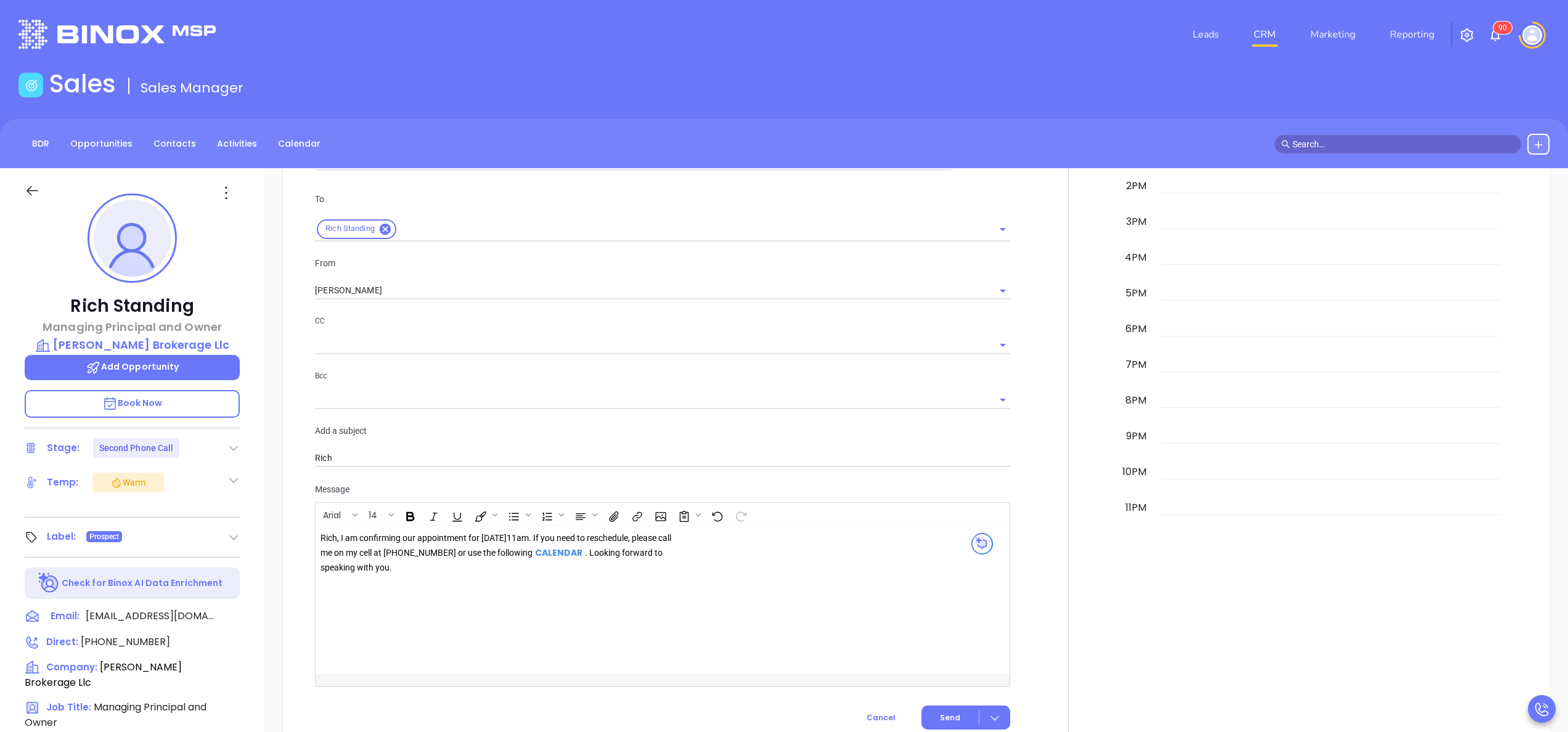
scroll to position [1084, 0]
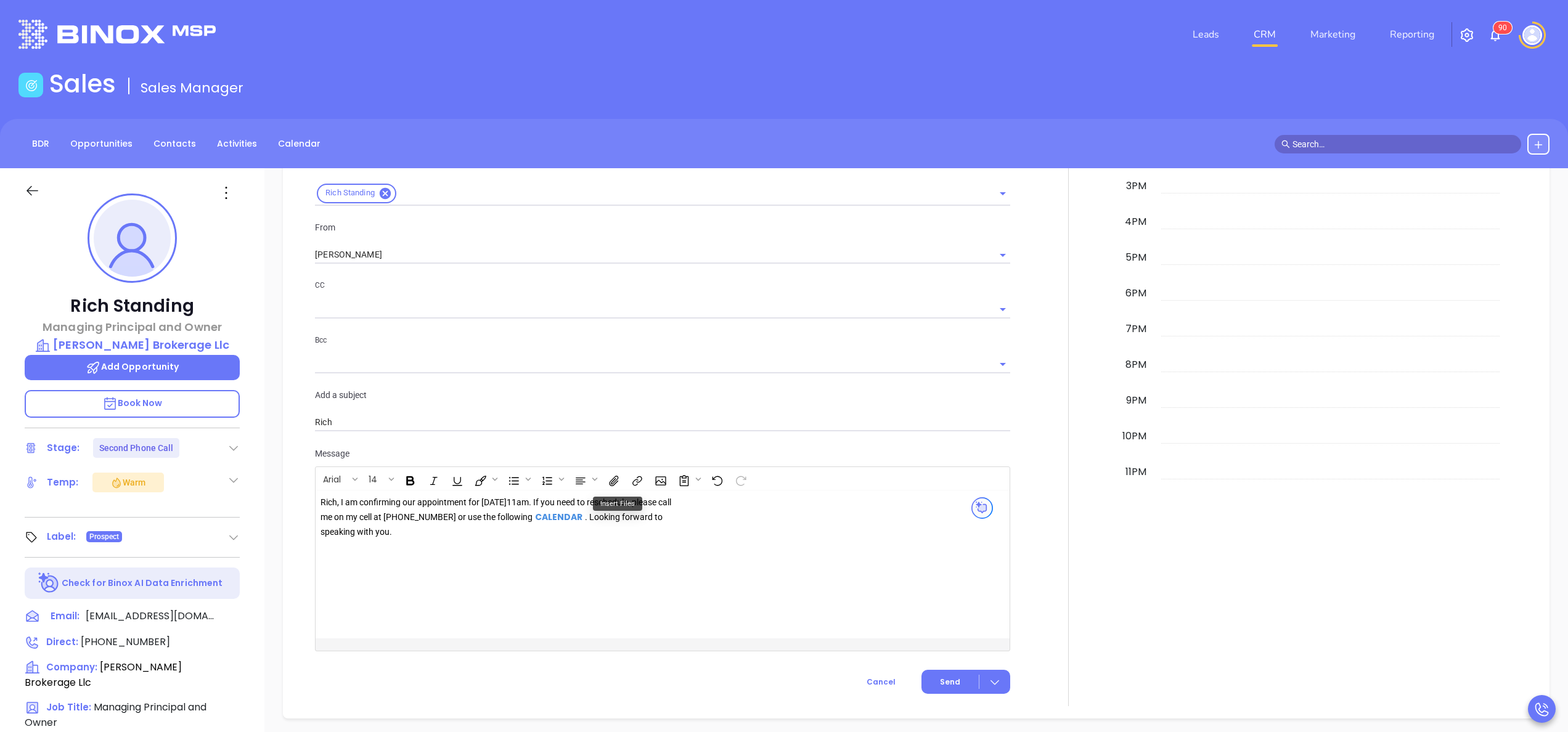
click at [568, 503] on div "Rich, I am confirming our appointment for tomorrow 10/14 at11am . If you need t…" at bounding box center [498, 517] width 355 height 44
click at [1037, 420] on div at bounding box center [1068, 296] width 101 height 819
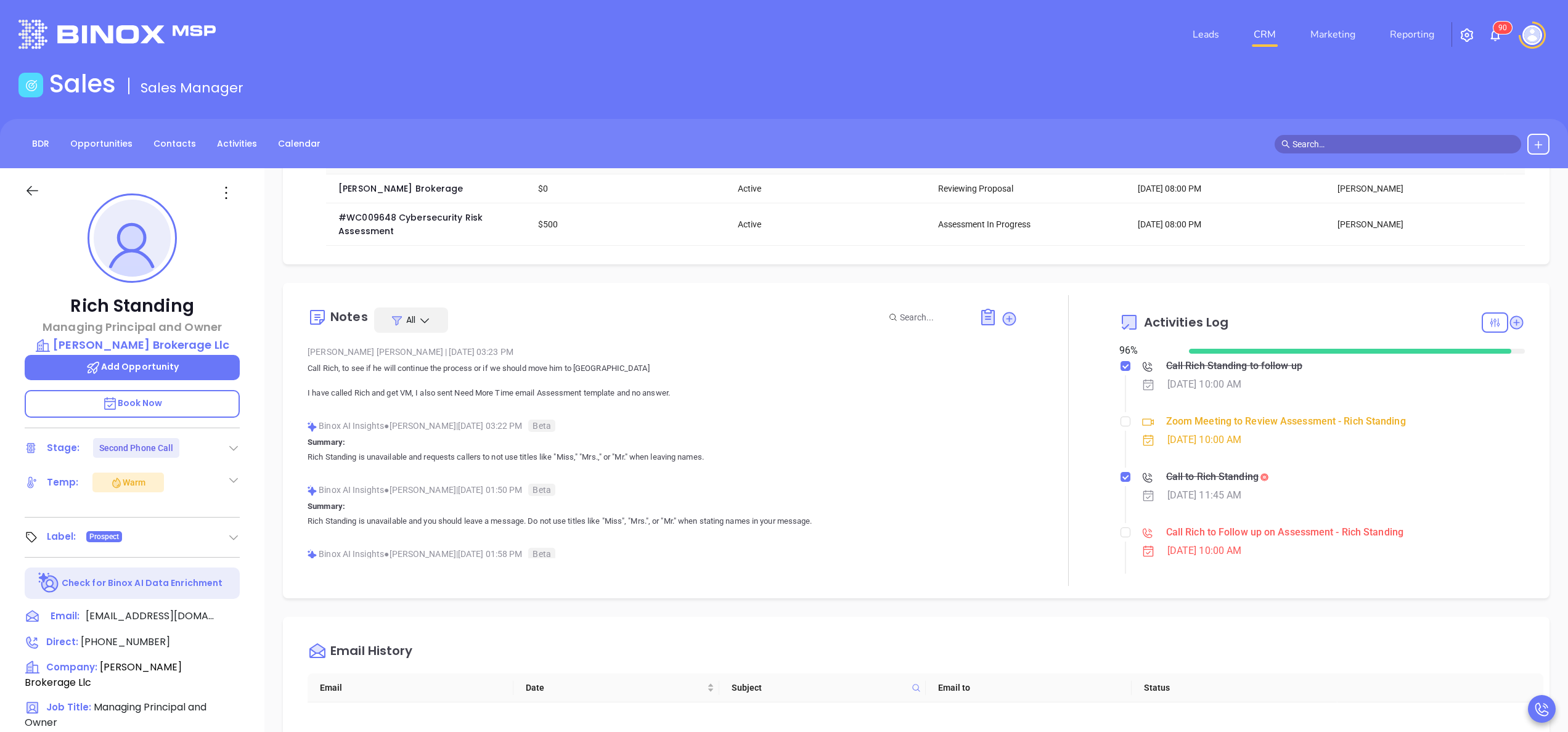
scroll to position [98, 0]
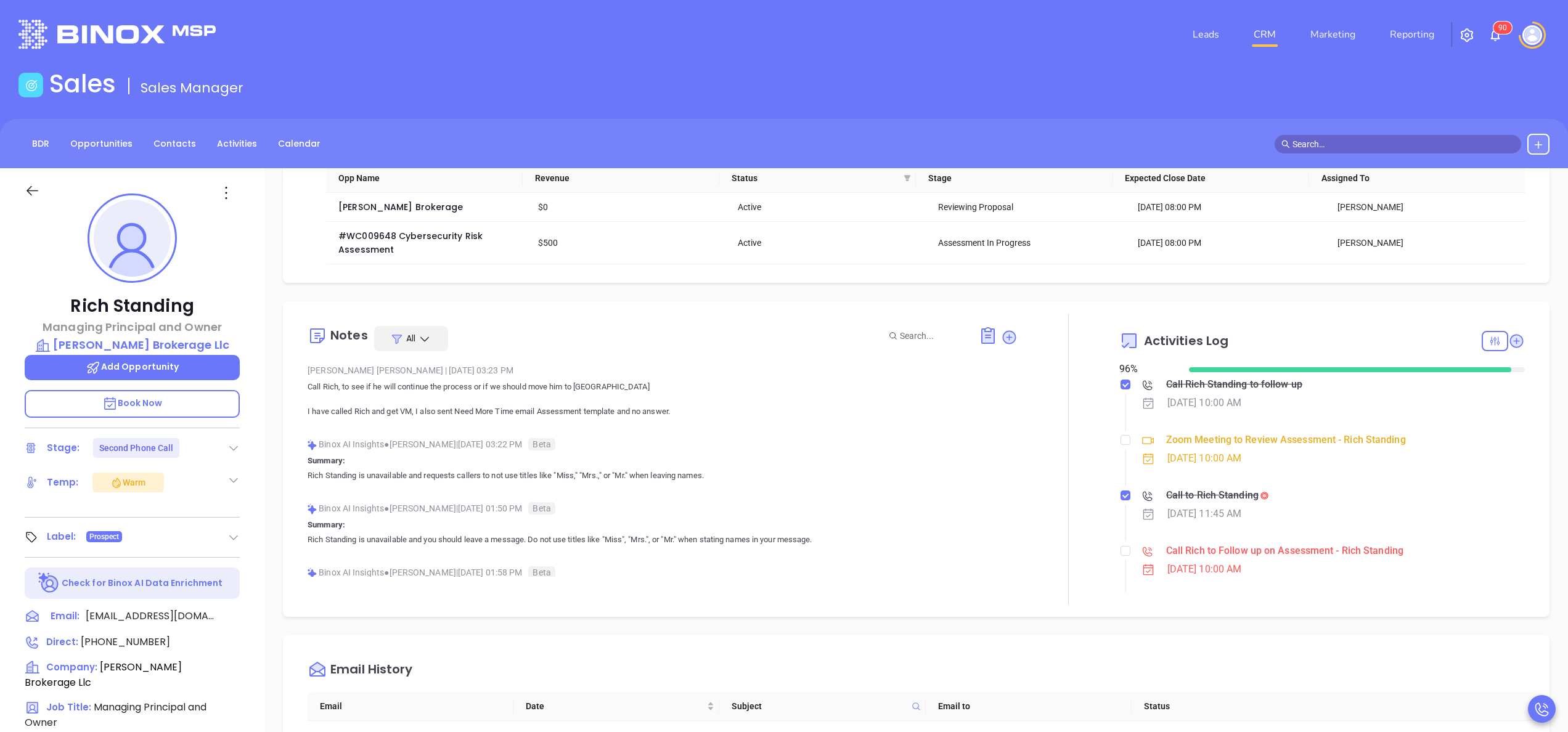
click at [1079, 462] on div at bounding box center [1068, 458] width 101 height 291
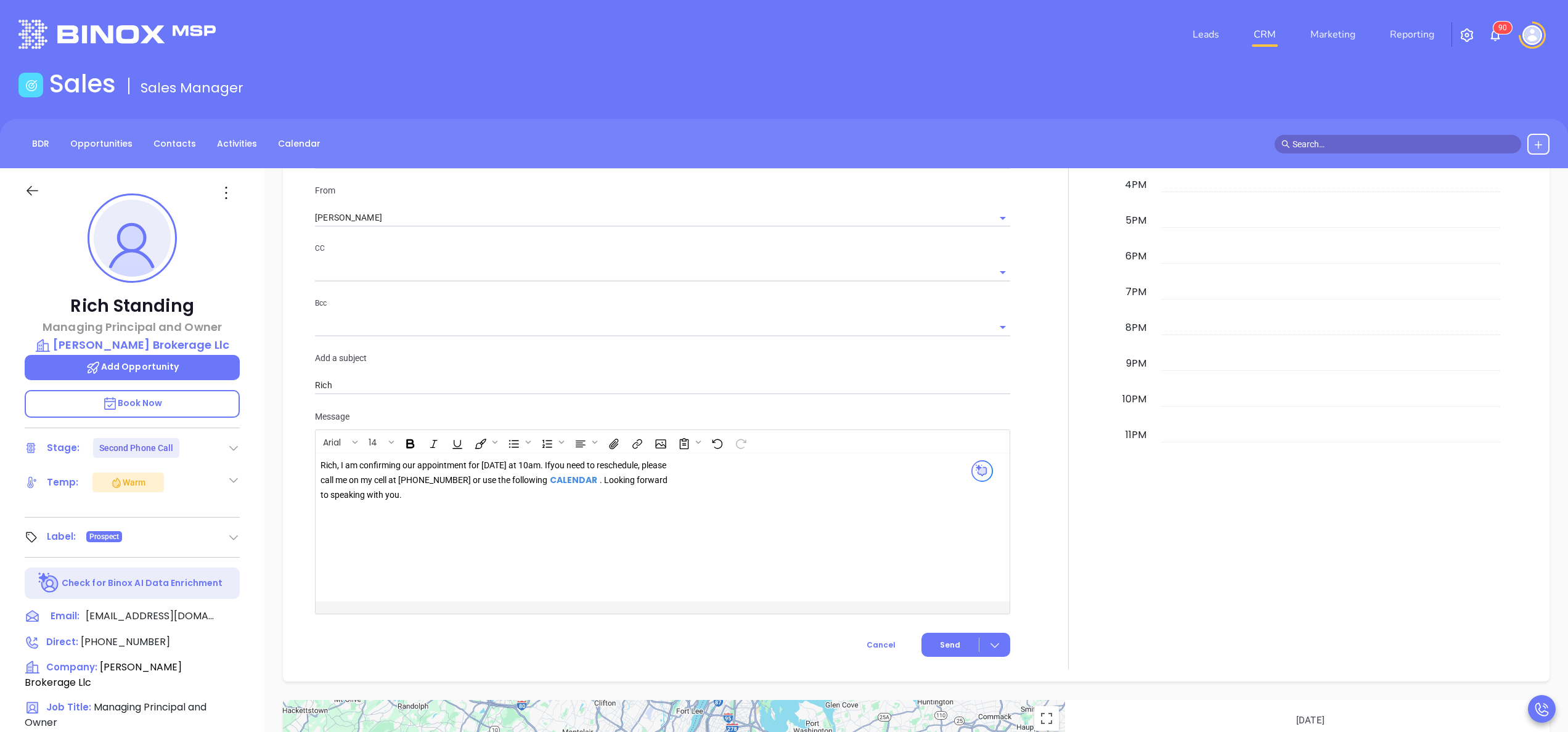
scroll to position [1232, 0]
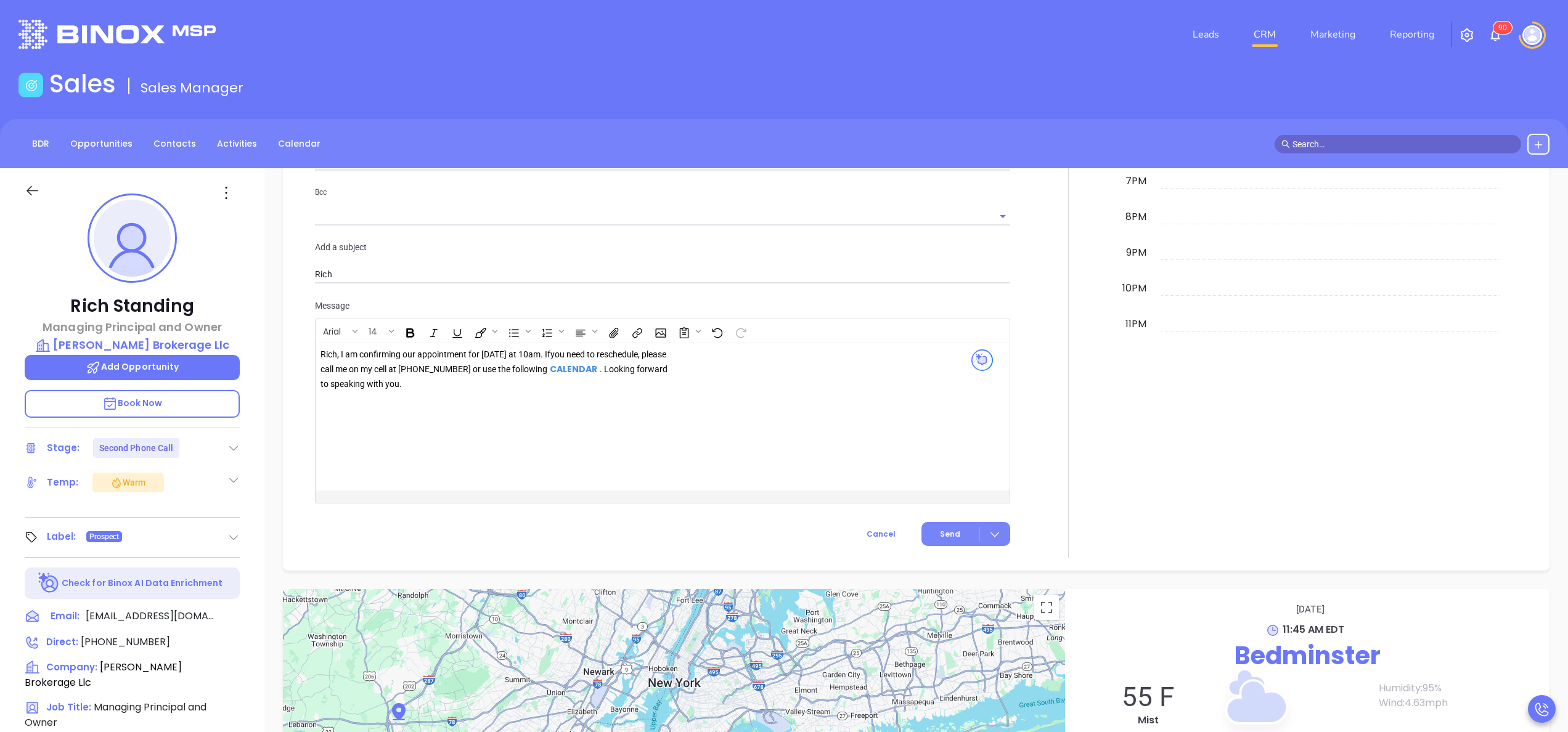
click at [940, 532] on button "Send" at bounding box center [965, 534] width 89 height 24
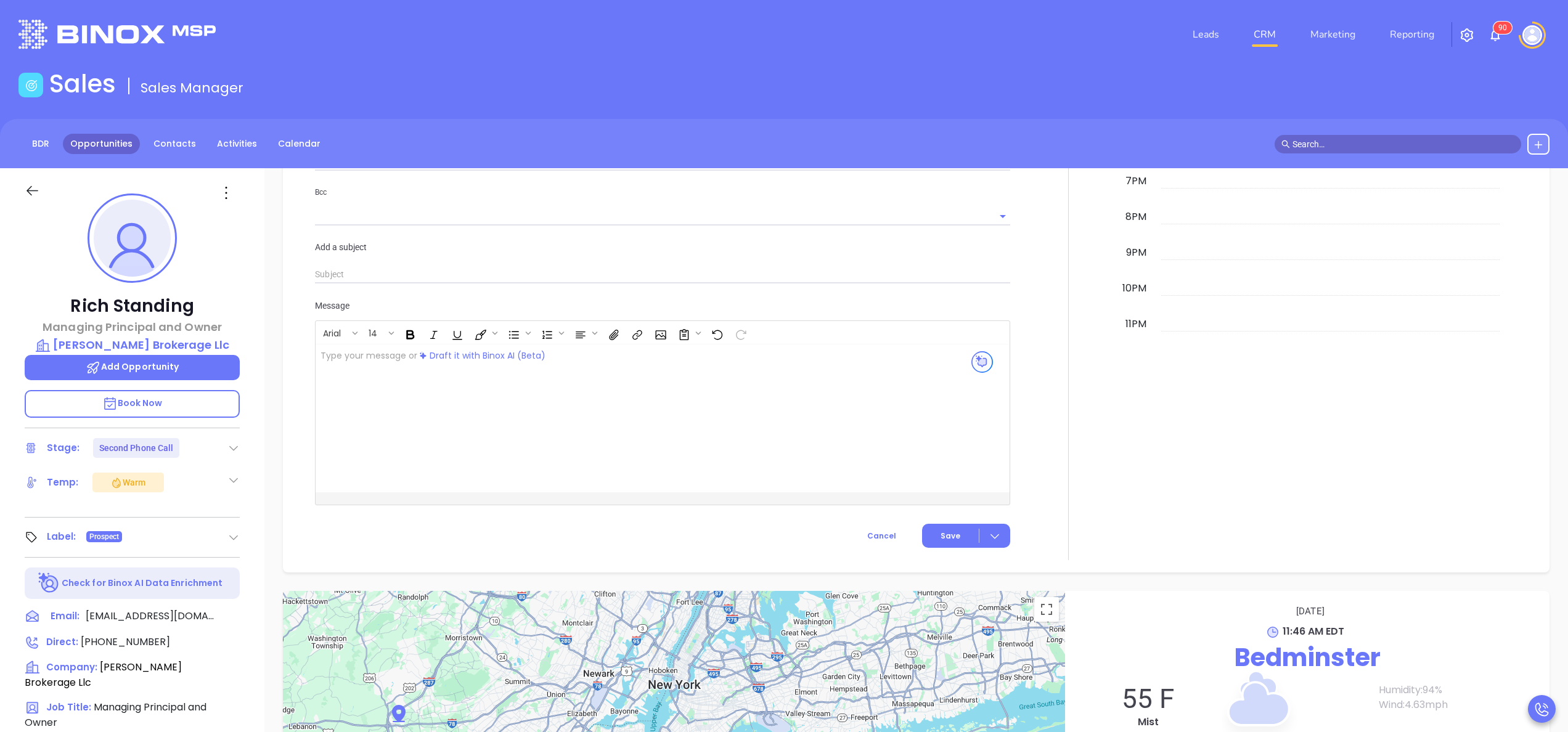
click at [67, 145] on link "Opportunities" at bounding box center [101, 144] width 77 height 21
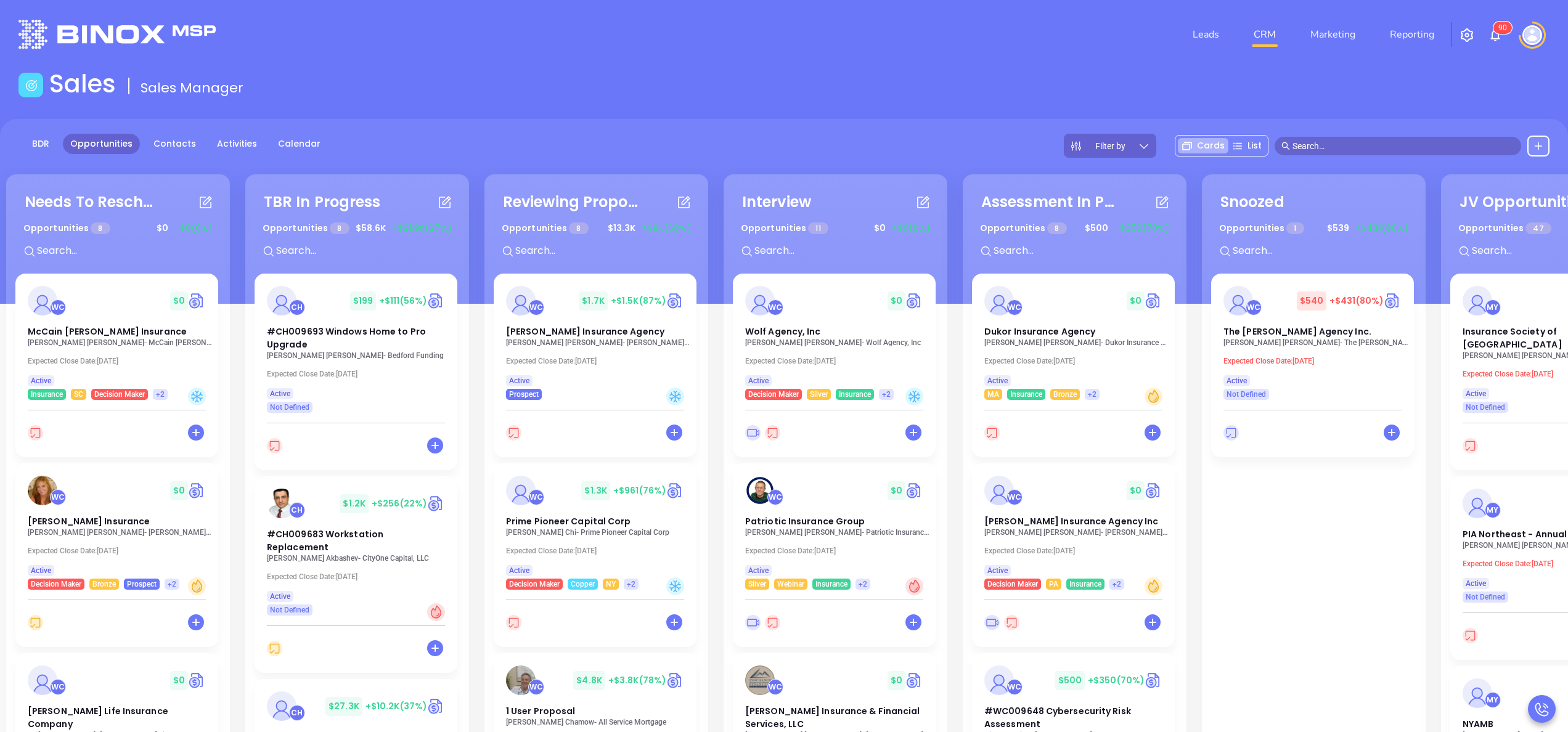
click at [225, 281] on div "Needs To Reschedule Opportunities 8 $ 0 +$0 (0%) + WC $ 0 McCain Atkinson Insur…" at bounding box center [118, 531] width 224 height 713
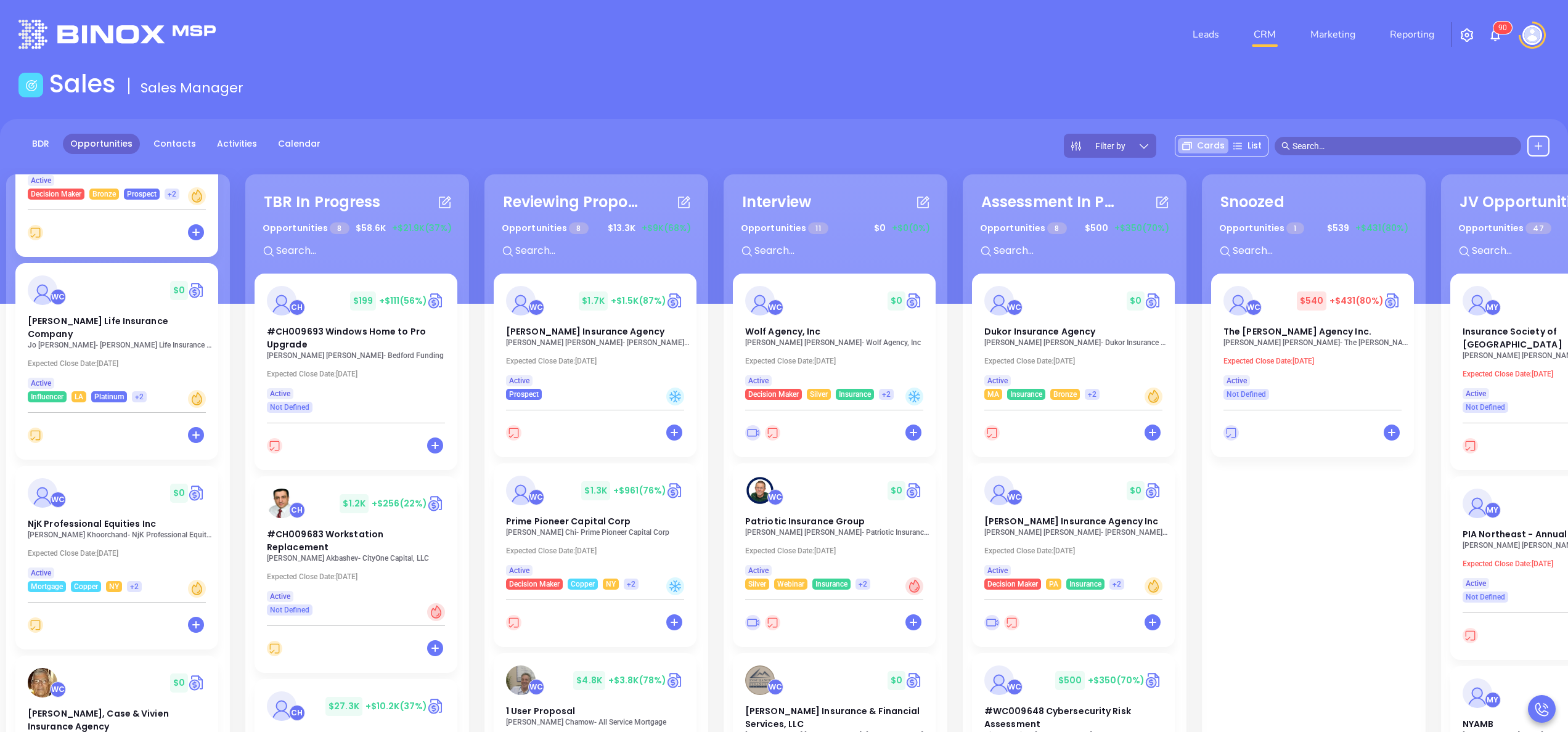
scroll to position [394, 0]
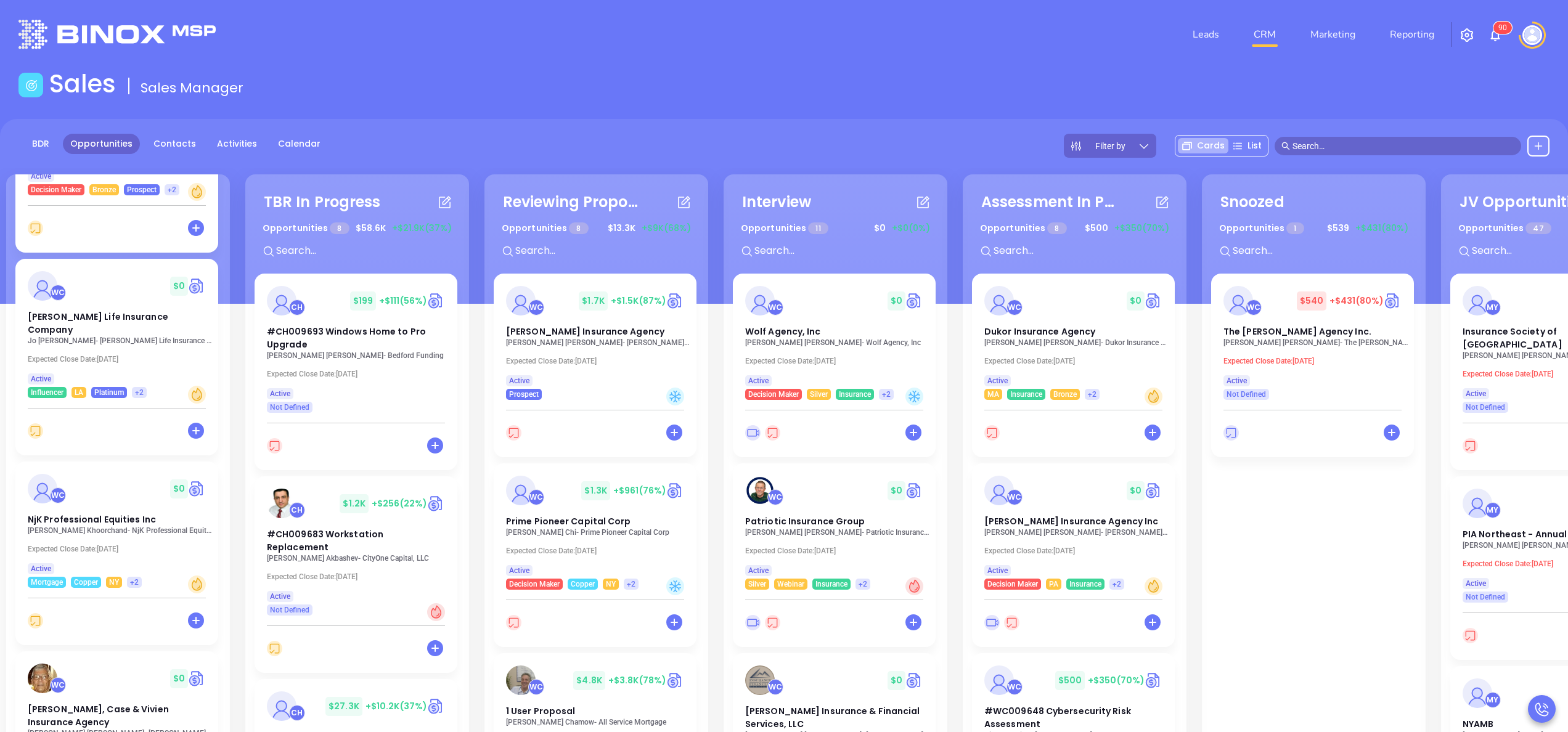
click at [937, 356] on div "WC $ 0 Wolf Agency, Inc Connie Caputo - Wolf Agency, Inc Expected Close Date: O…" at bounding box center [835, 368] width 205 height 189
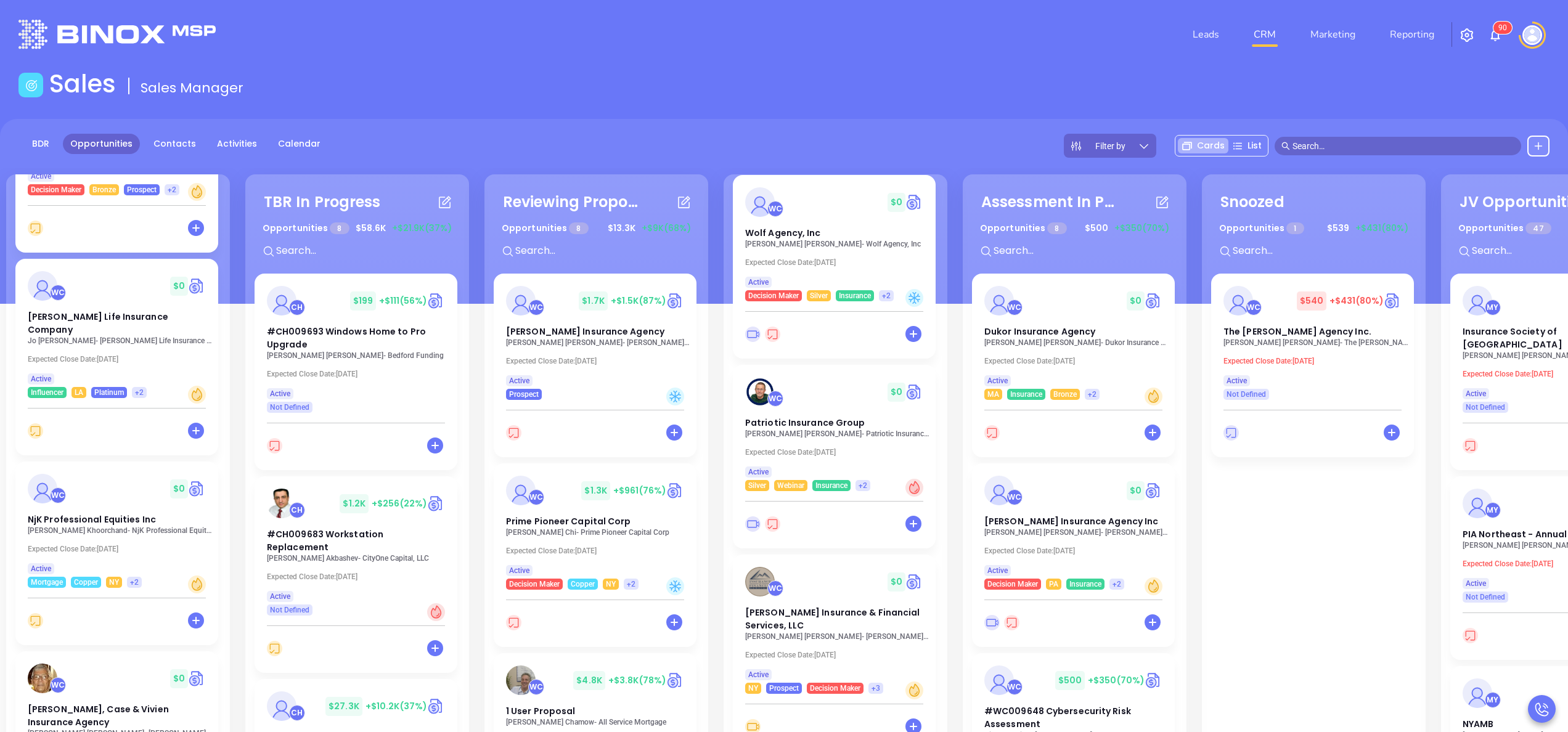
scroll to position [148, 0]
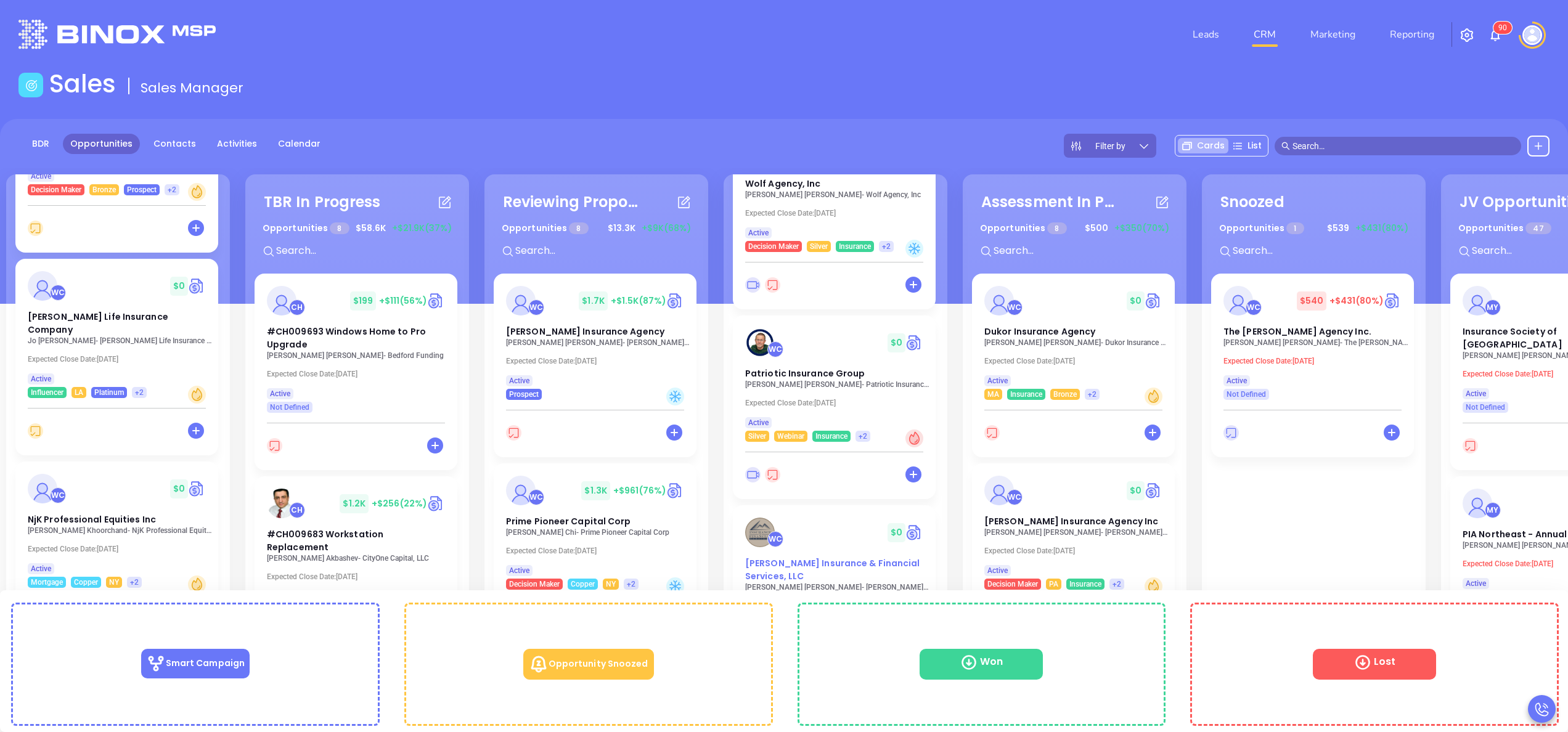
click at [819, 565] on span "[PERSON_NAME] Insurance & Financial Services, LLC" at bounding box center [832, 569] width 175 height 25
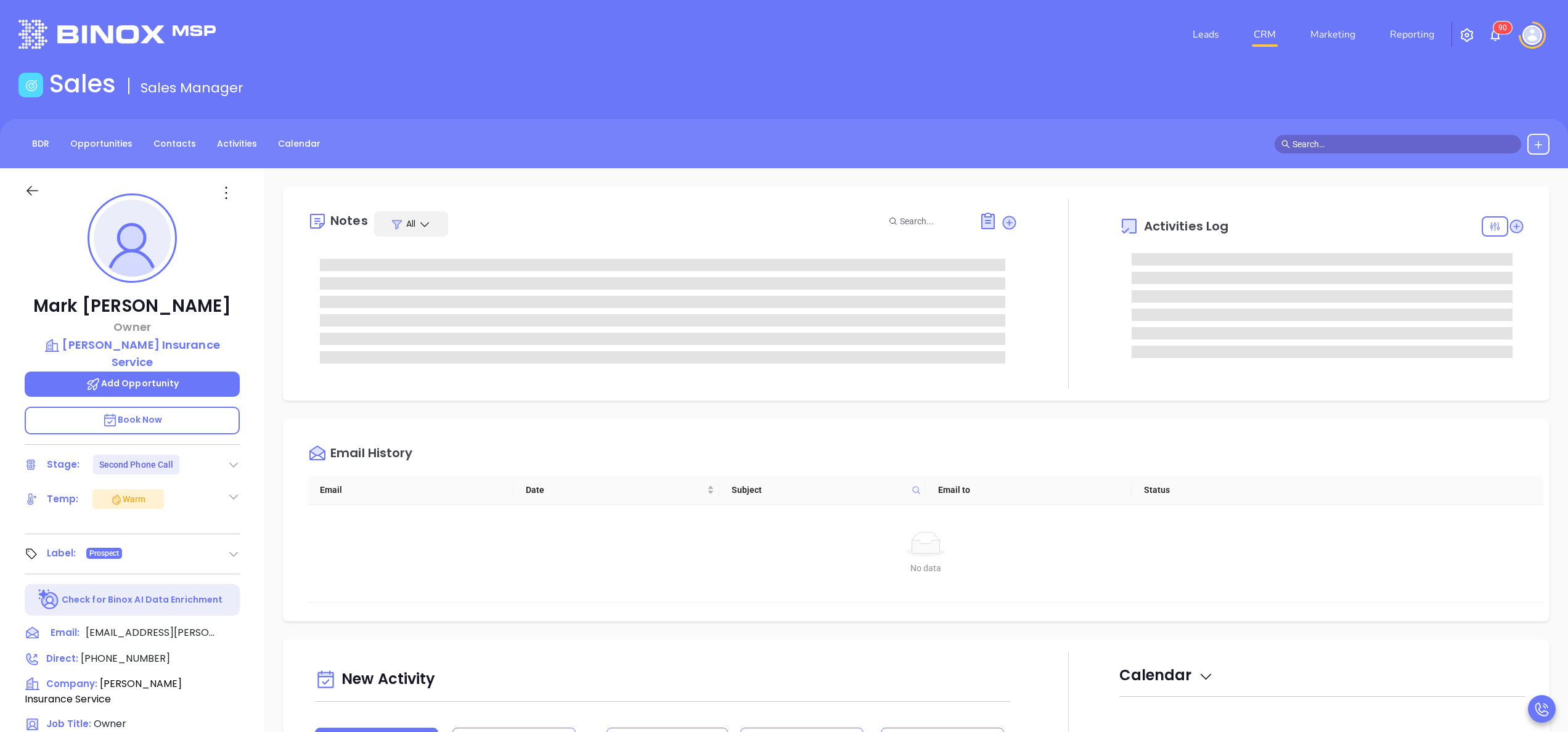
type input "[PERSON_NAME]"
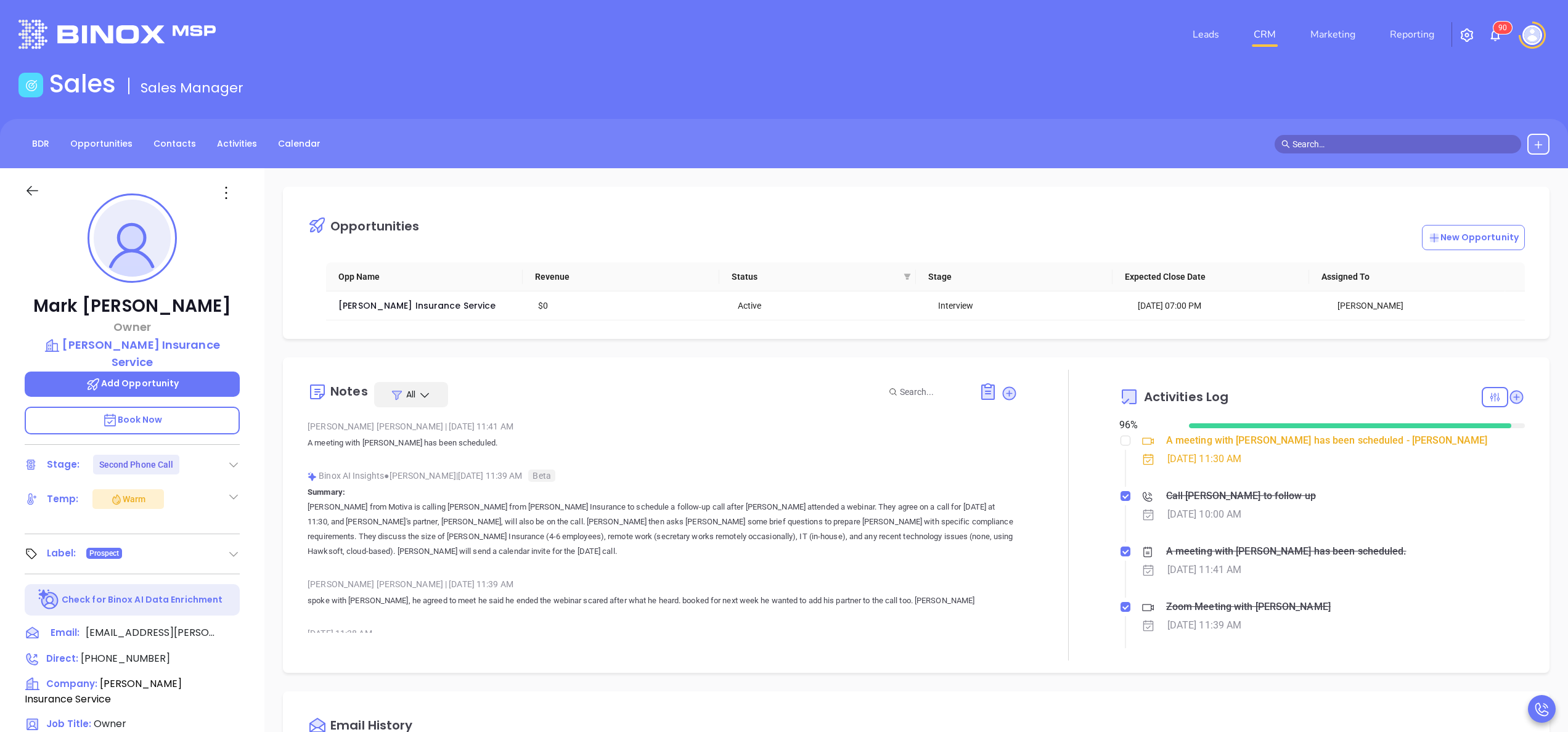
click at [255, 489] on div "Mark Turnbull Owner Turnbull Insurance Service Add Opportunity Book Now Stage: …" at bounding box center [132, 625] width 265 height 915
click at [628, 538] on p "Annabelle from Motiva is calling Mark Turnbull from Turnbull Insurance to sched…" at bounding box center [662, 529] width 710 height 59
click at [629, 543] on p "Annabelle from Motiva is calling Mark Turnbull from Turnbull Insurance to sched…" at bounding box center [662, 529] width 710 height 59
click at [121, 651] on span "(315) 735-9201" at bounding box center [125, 658] width 89 height 14
type input "(315) 735-9201"
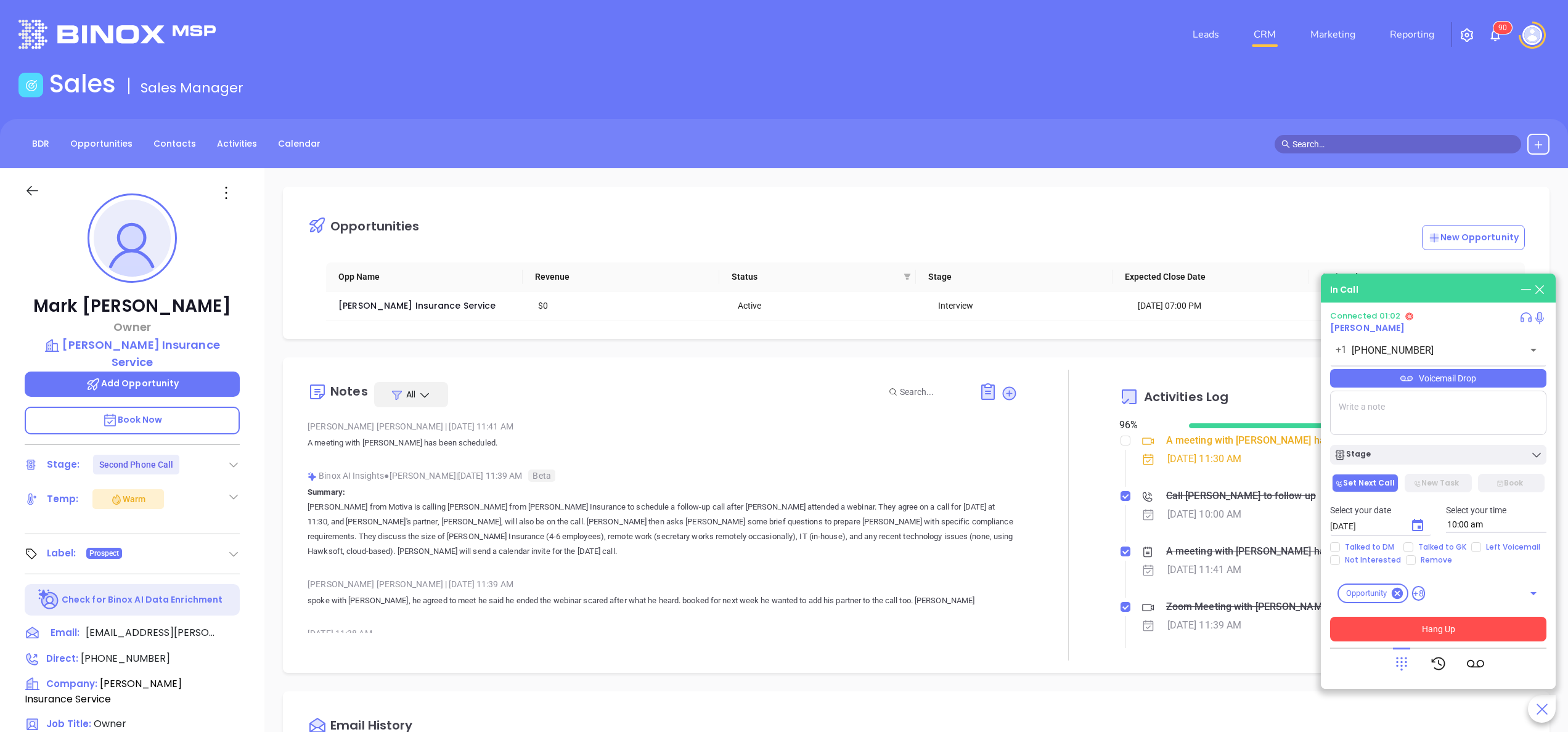
click at [1453, 631] on button "Hang Up" at bounding box center [1438, 629] width 216 height 24
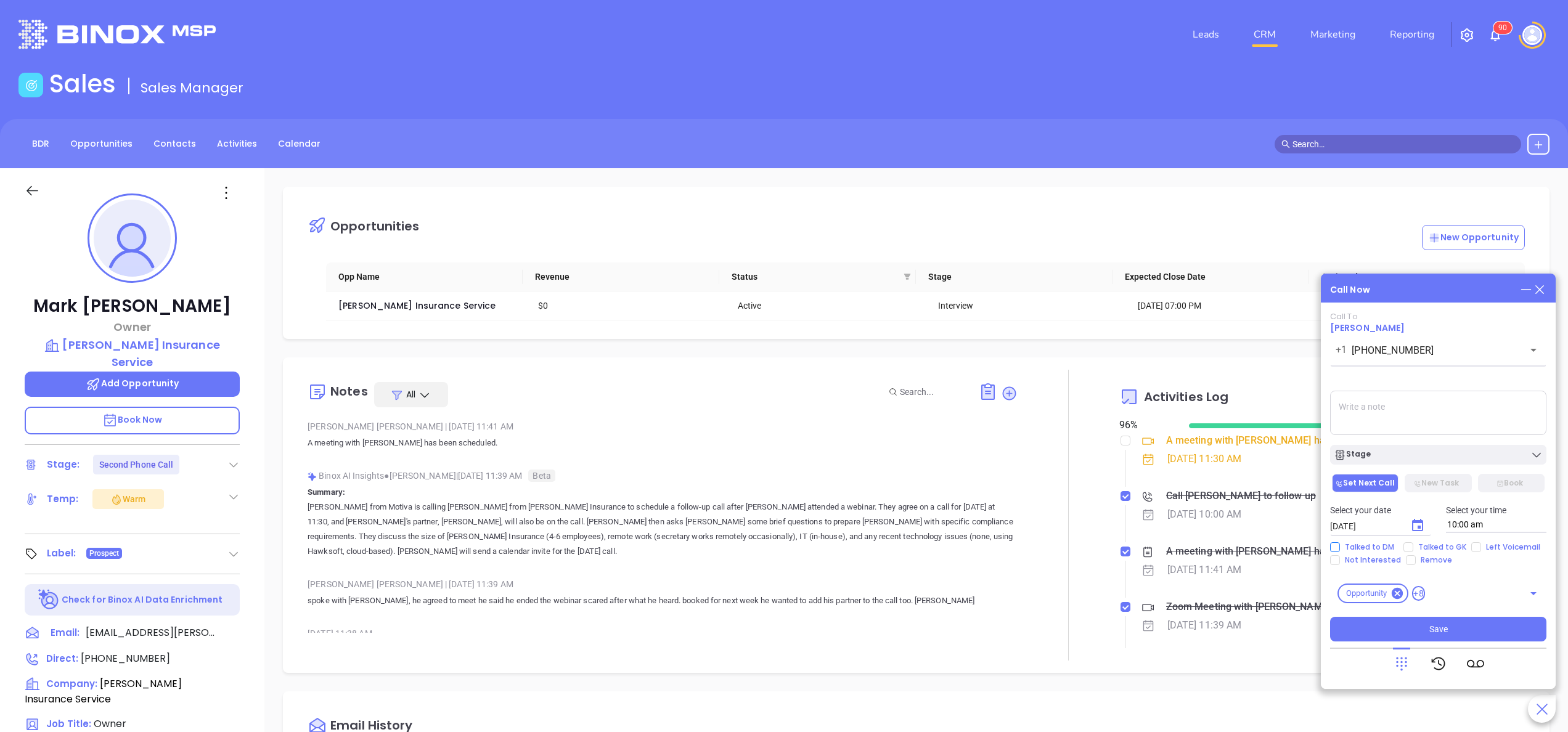
click at [1369, 543] on span "Talked to DM" at bounding box center [1370, 546] width 59 height 10
click at [1340, 543] on input "Talked to DM" at bounding box center [1334, 546] width 10 height 10
checkbox input "true"
click at [1402, 399] on textarea at bounding box center [1438, 412] width 216 height 44
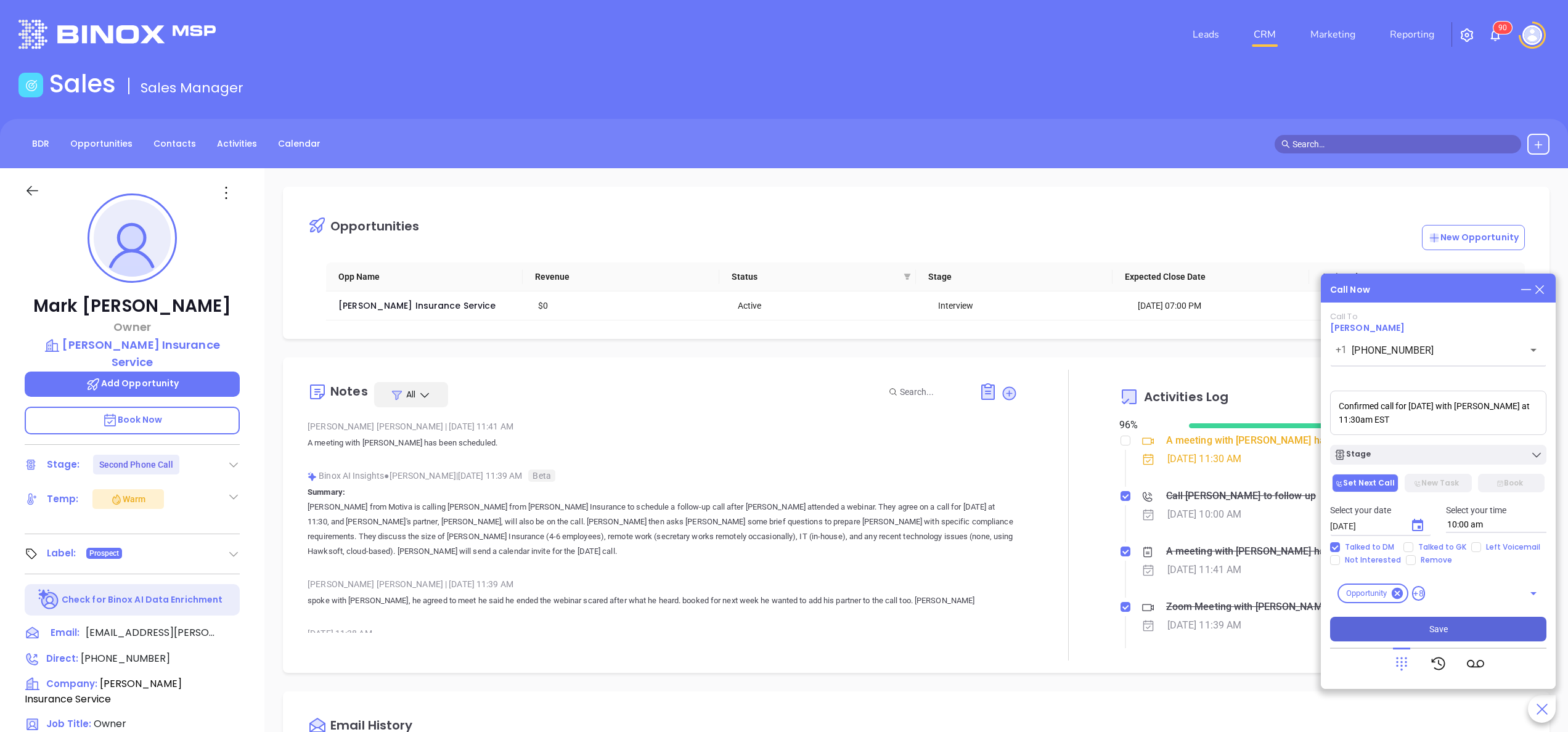
type textarea "Confirmed call for tomorrow with Mark at 11:30am EST"
click at [1425, 624] on button "Save" at bounding box center [1438, 629] width 216 height 24
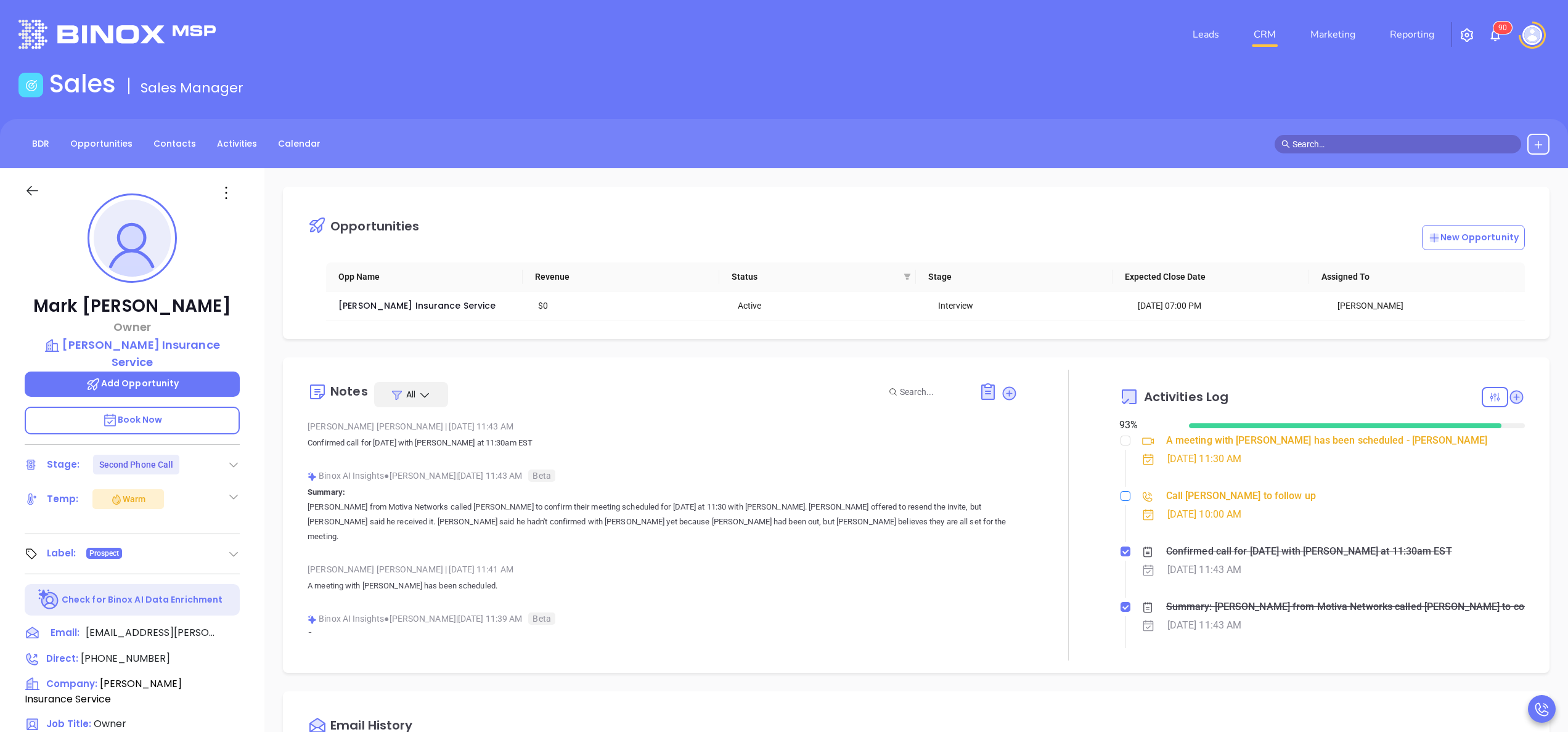
click at [1120, 499] on input "checkbox" at bounding box center [1125, 496] width 10 height 10
checkbox input "true"
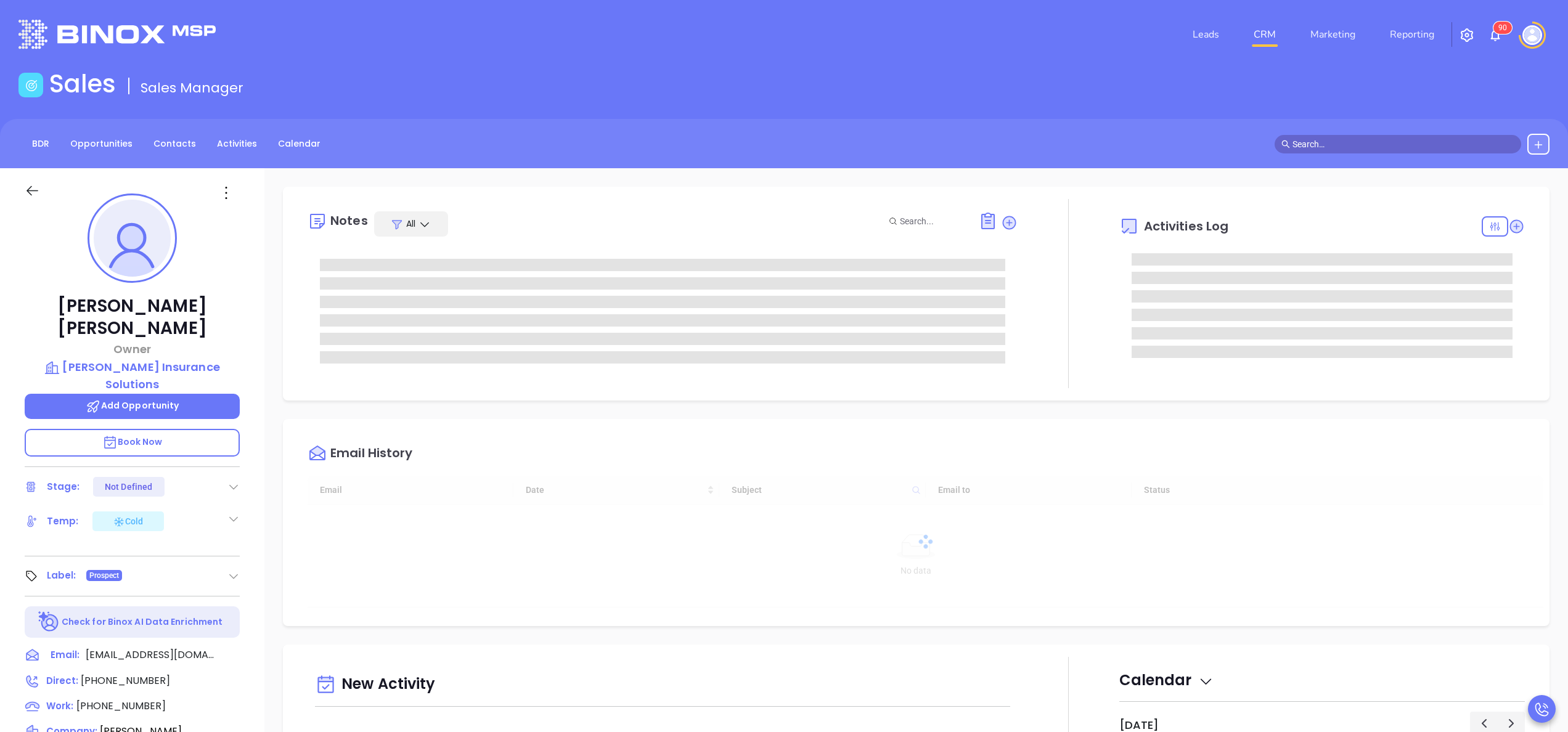
type input "10/14/2025"
type input "[PERSON_NAME]"
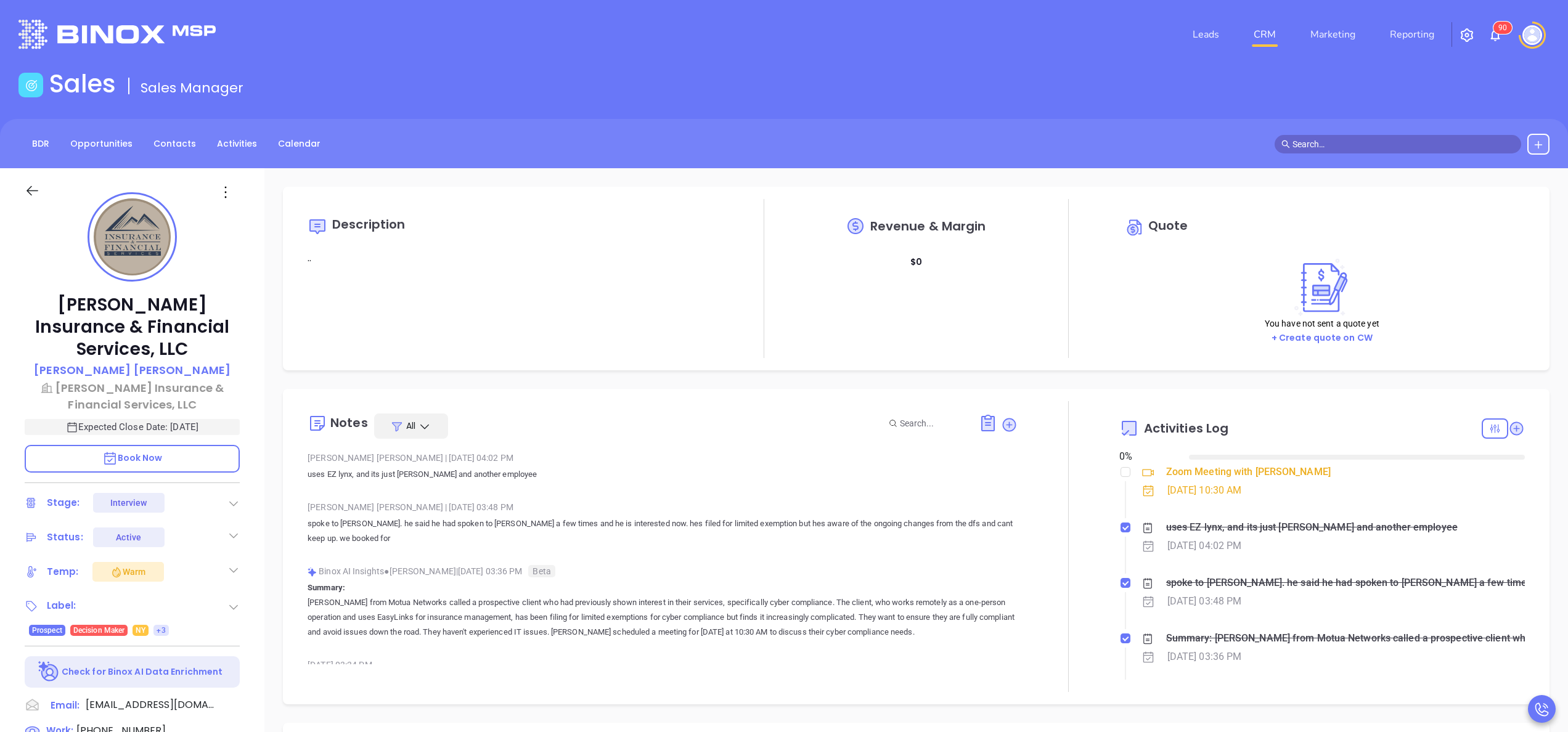
type input "[DATE]"
type input "[PERSON_NAME]"
click at [118, 723] on span "[PHONE_NUMBER]" at bounding box center [121, 730] width 89 height 14
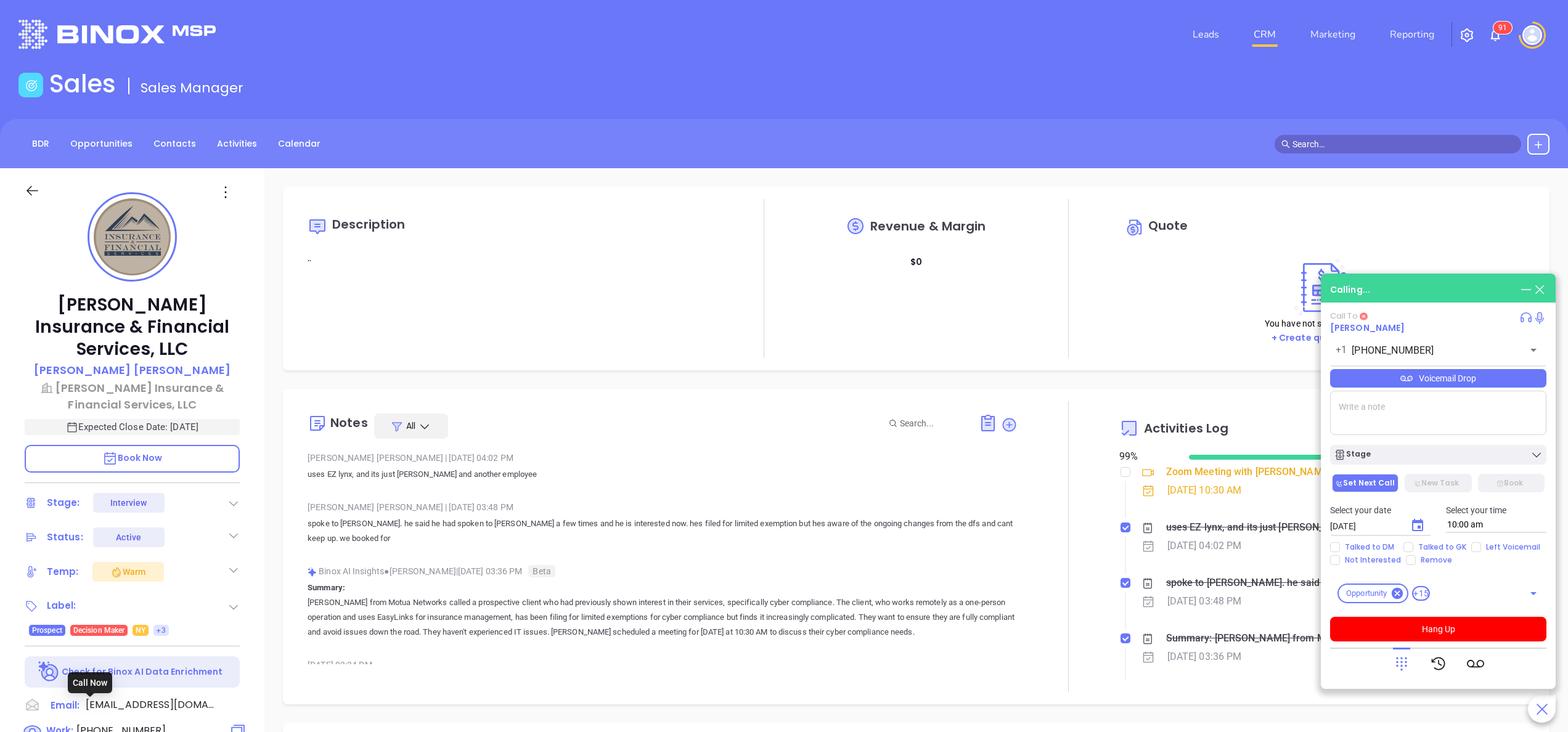
type input "[PHONE_NUMBER]"
click at [1428, 626] on button "Hang Up" at bounding box center [1438, 629] width 216 height 24
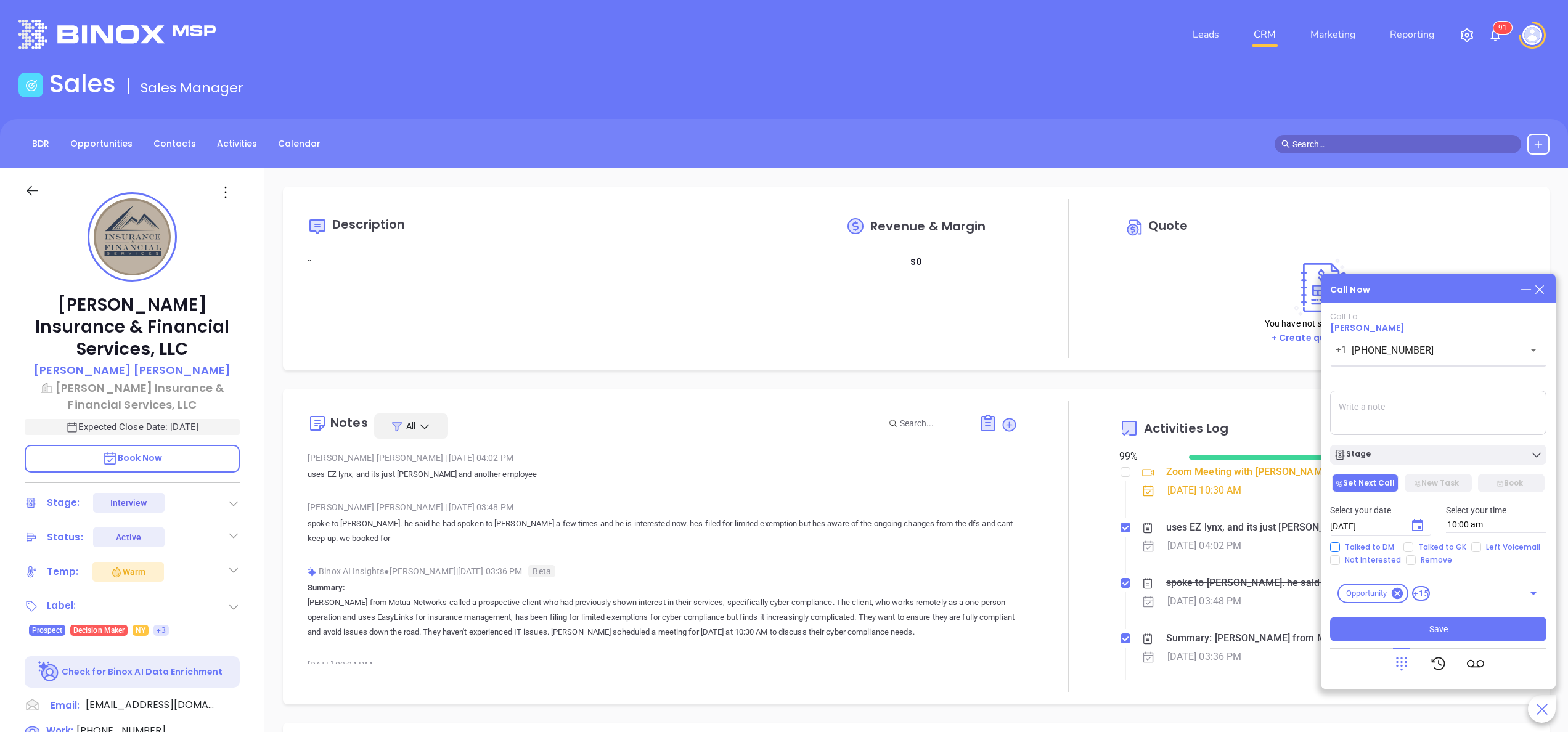
click at [1359, 546] on span "Talked to DM" at bounding box center [1370, 546] width 59 height 10
click at [1340, 546] on input "Talked to DM" at bounding box center [1334, 546] width 10 height 10
checkbox input "true"
click at [1448, 481] on button "New Task" at bounding box center [1438, 483] width 67 height 19
click at [1378, 415] on textarea at bounding box center [1438, 412] width 216 height 44
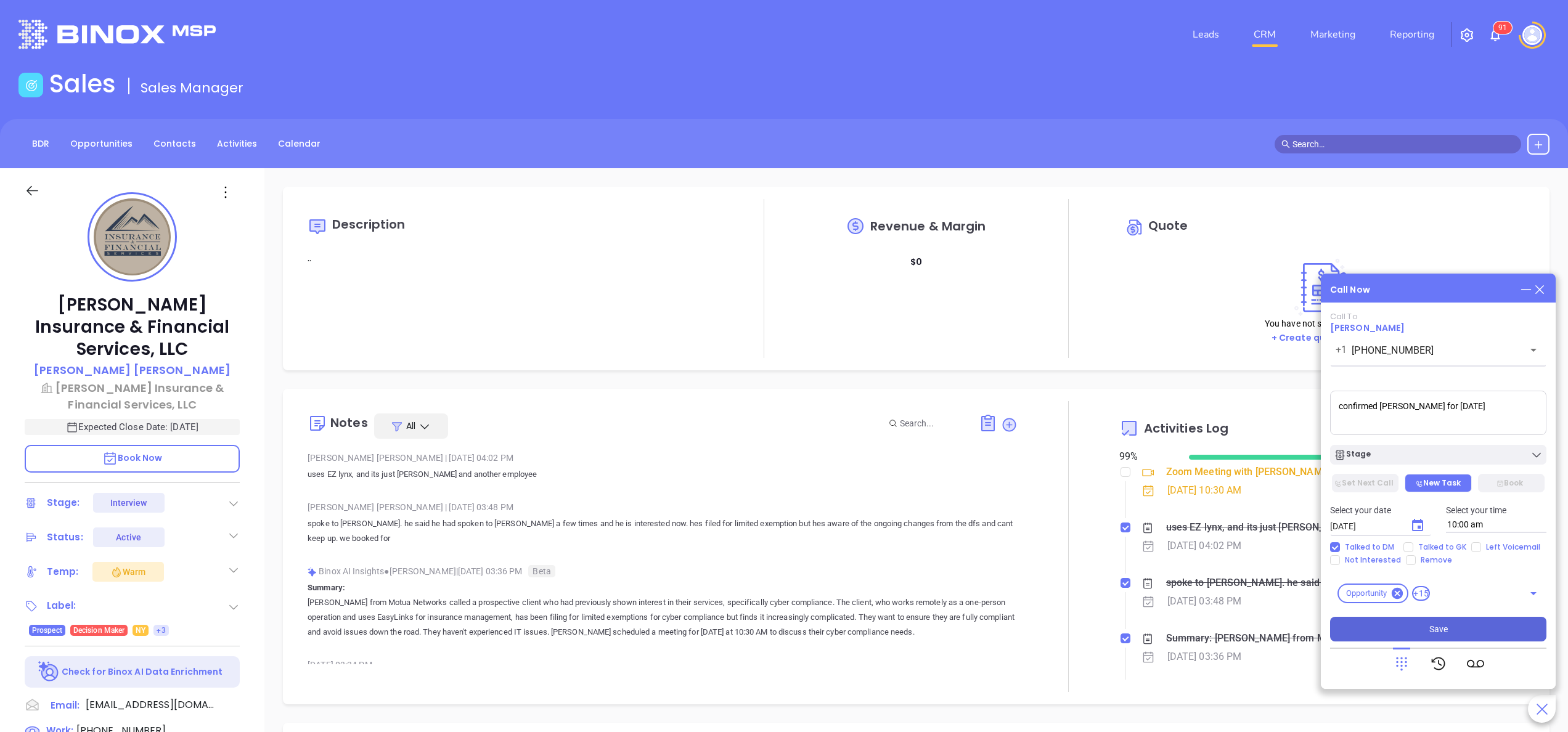
type textarea "confirmed Daniel for tomorrow"
click at [1433, 623] on span "Save" at bounding box center [1438, 629] width 19 height 13
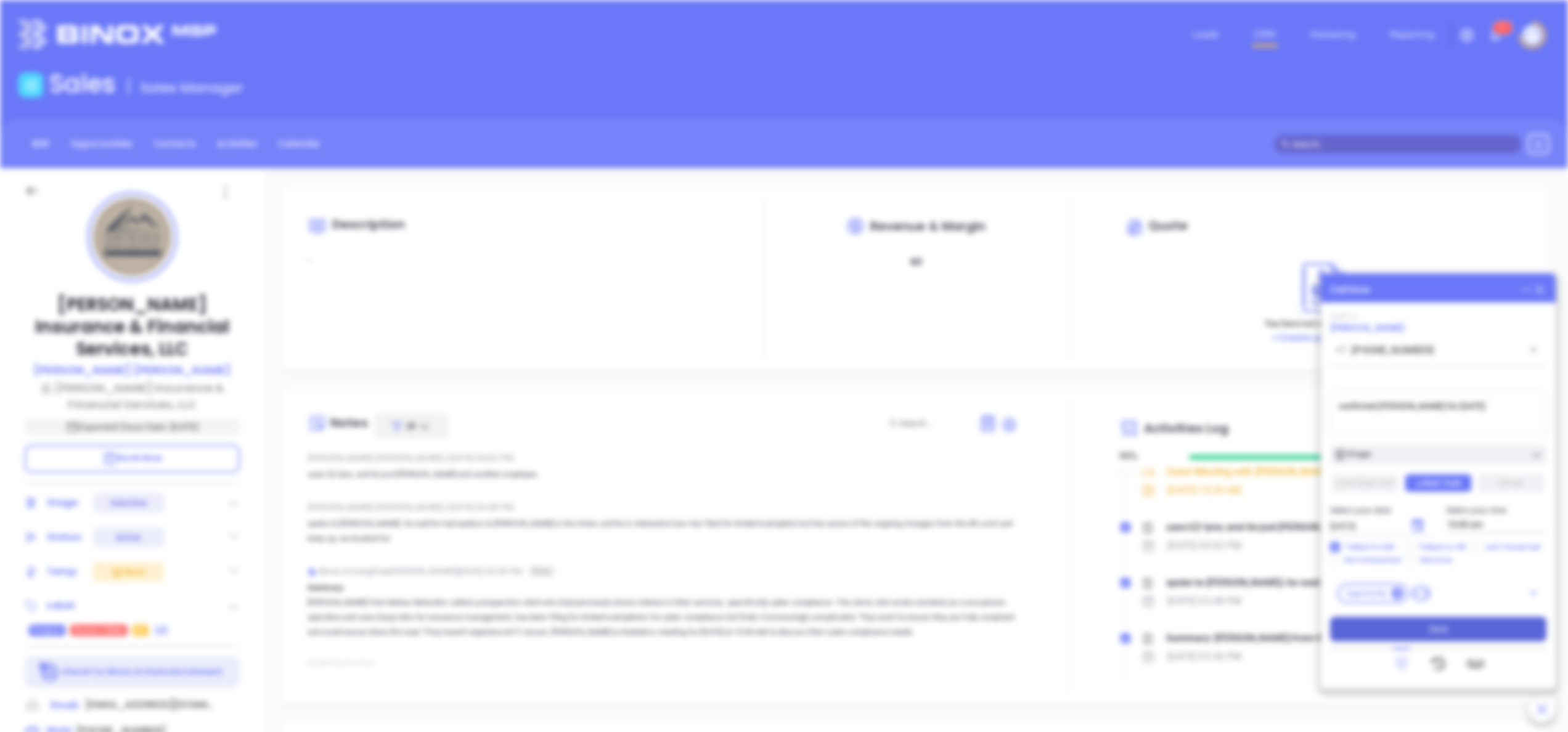
type input "[DATE]"
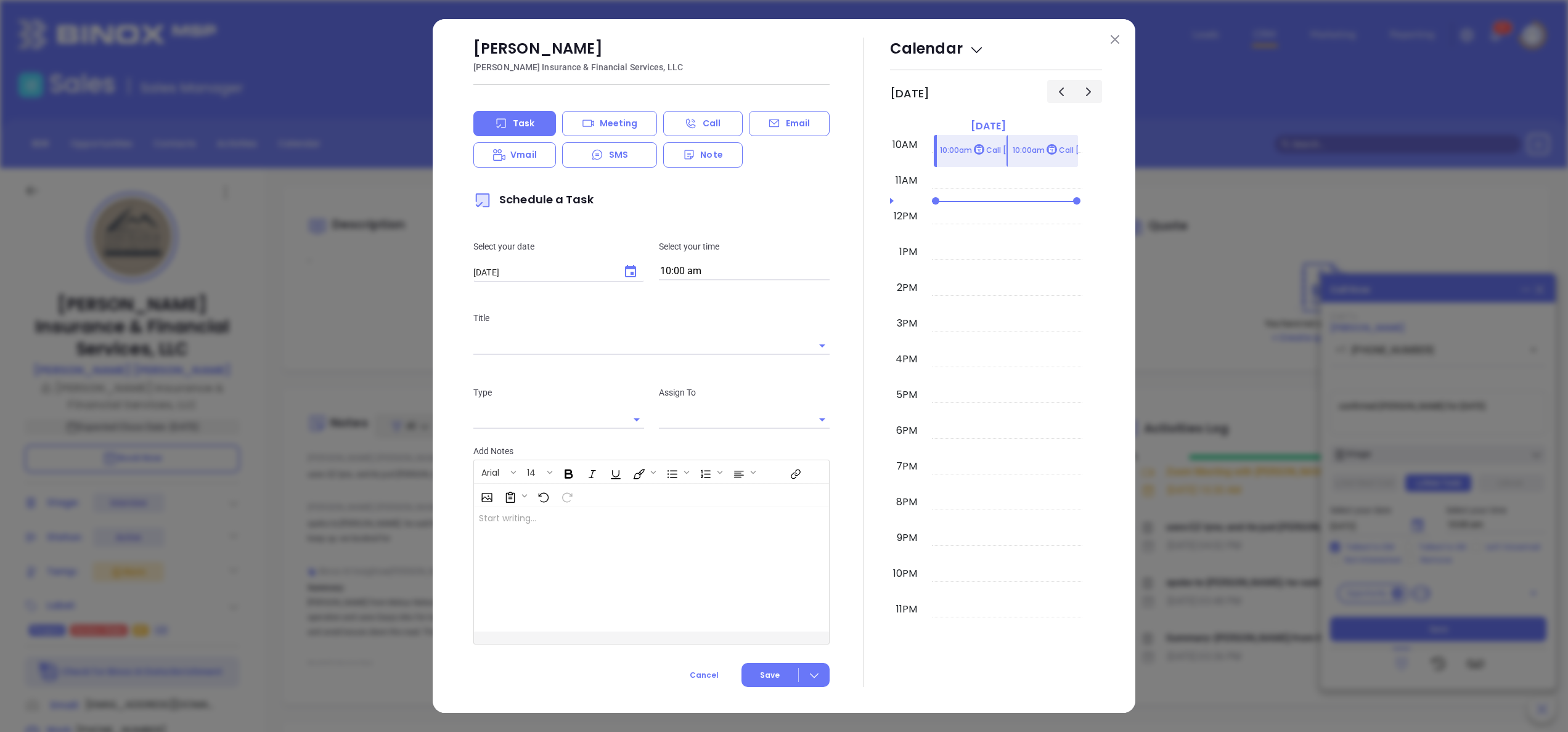
type input "[PERSON_NAME]"
click at [1119, 36] on button at bounding box center [1114, 39] width 16 height 16
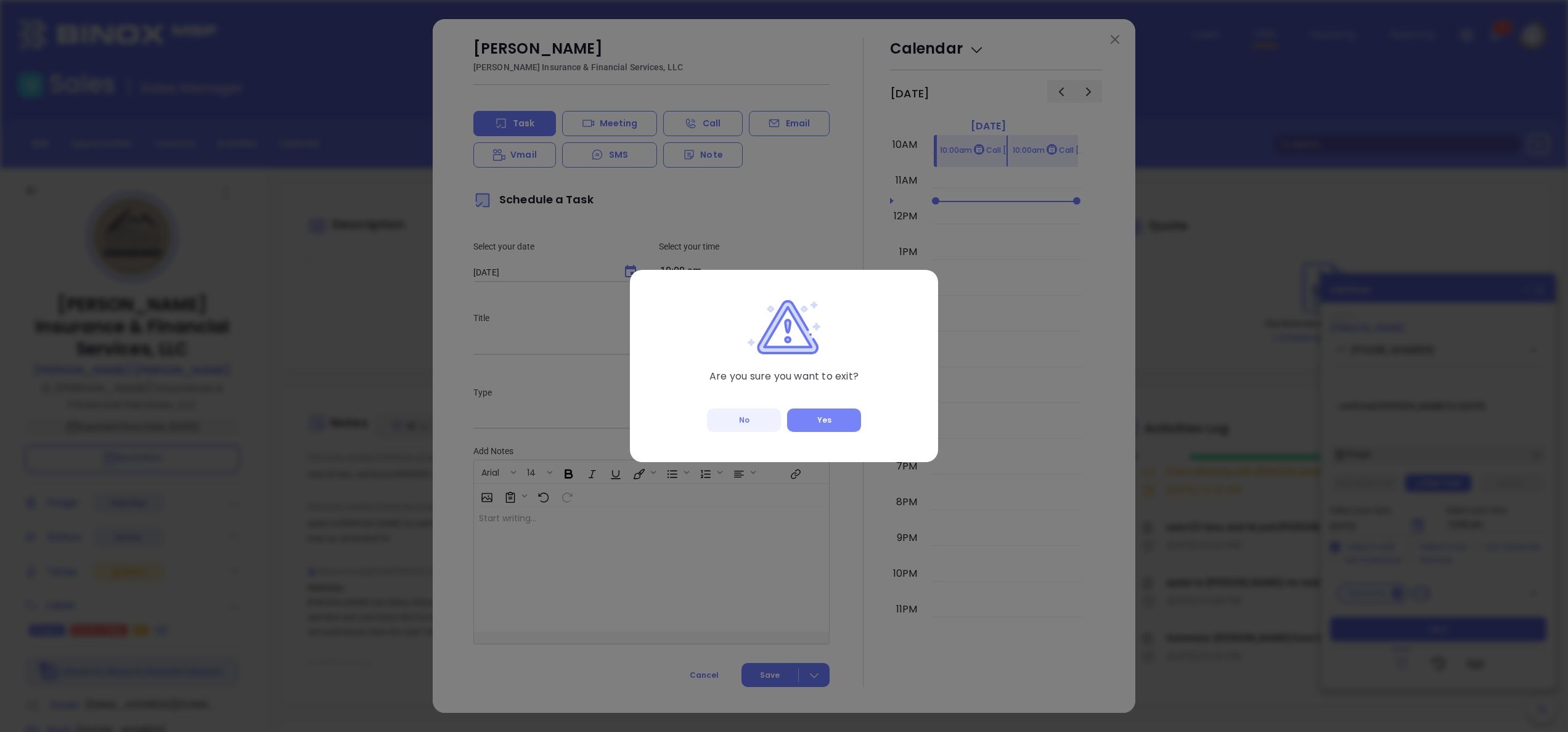
click at [832, 420] on button "Yes" at bounding box center [824, 420] width 74 height 23
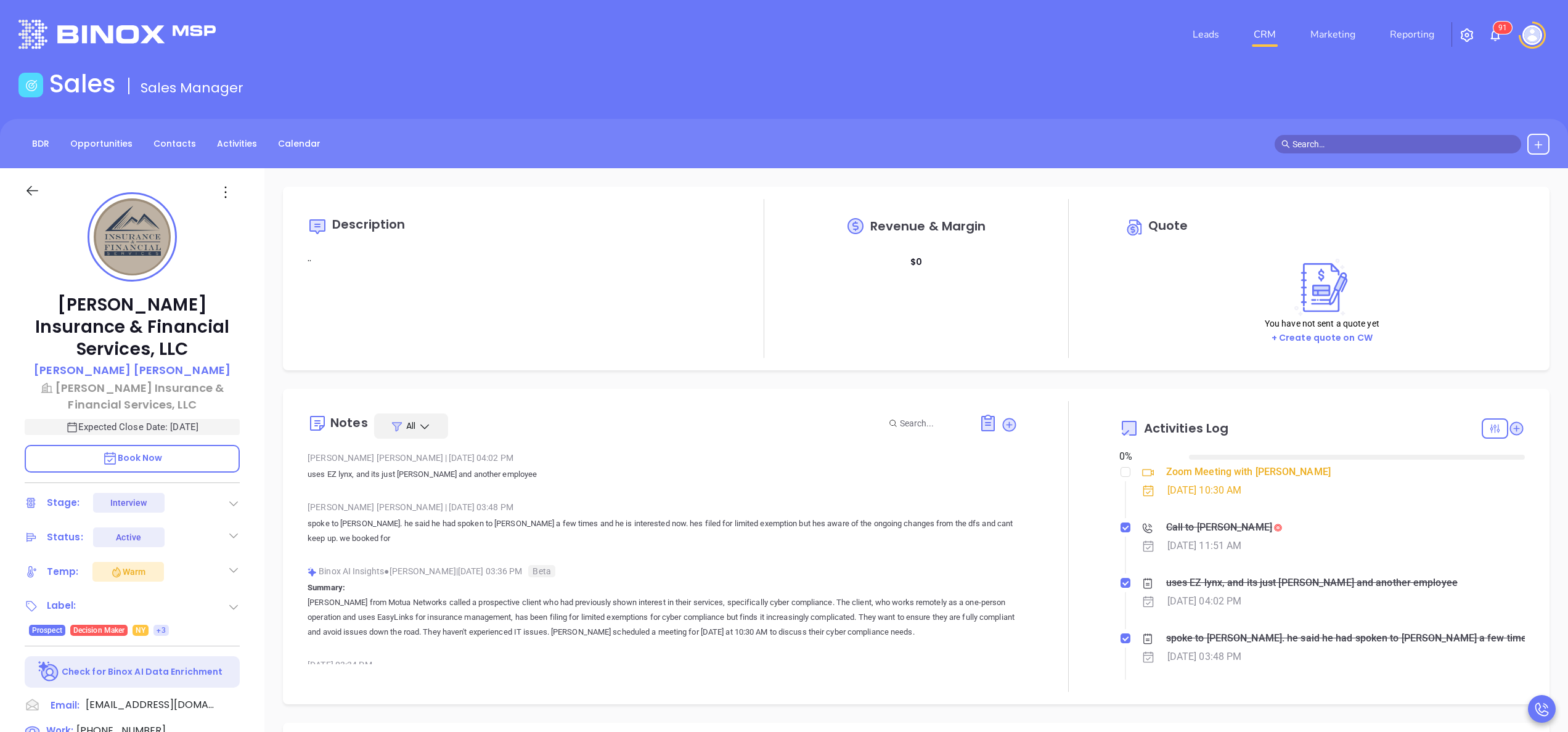
type input "[DATE]"
type input "[PERSON_NAME]"
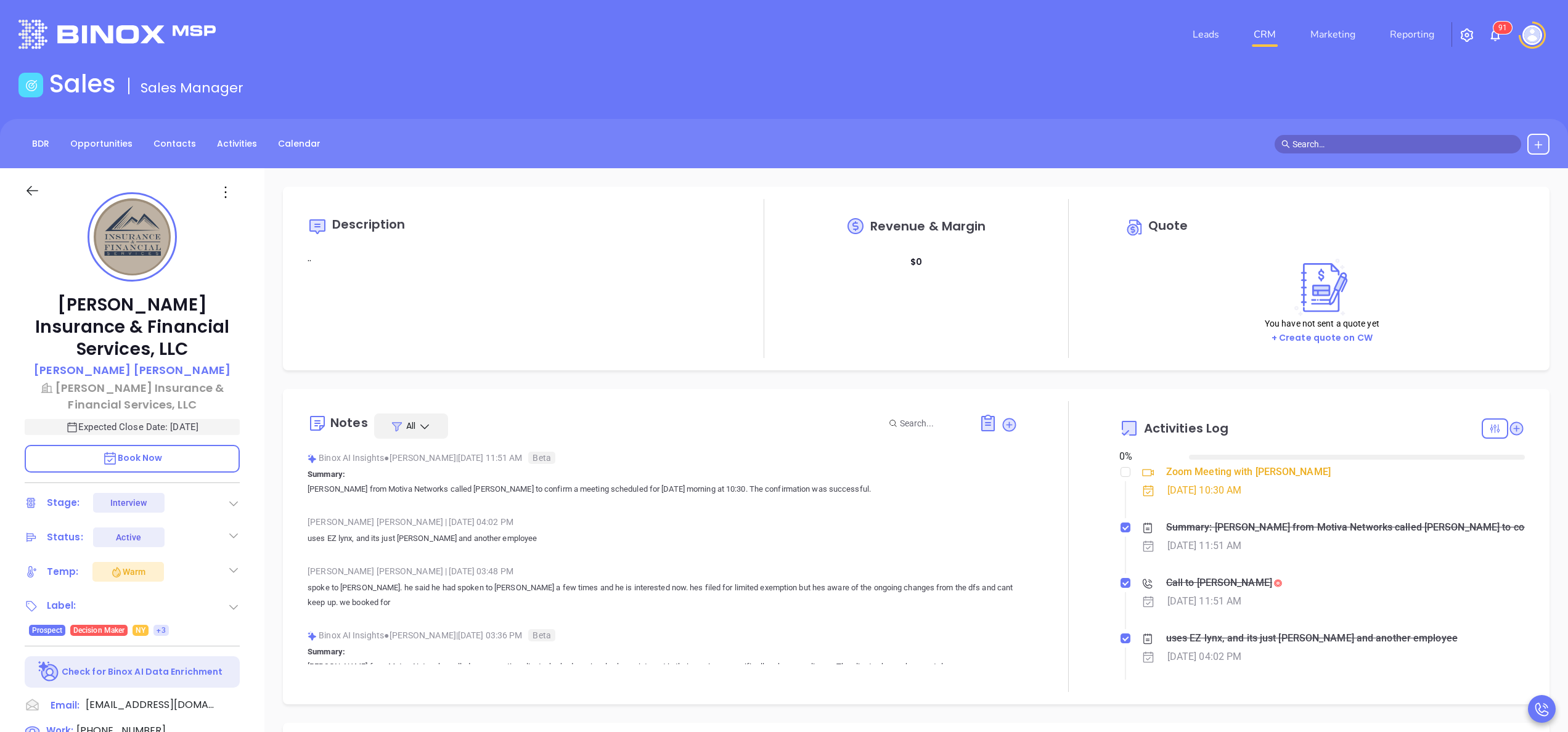
type input "[DATE]"
click at [1003, 425] on icon at bounding box center [1009, 424] width 12 height 12
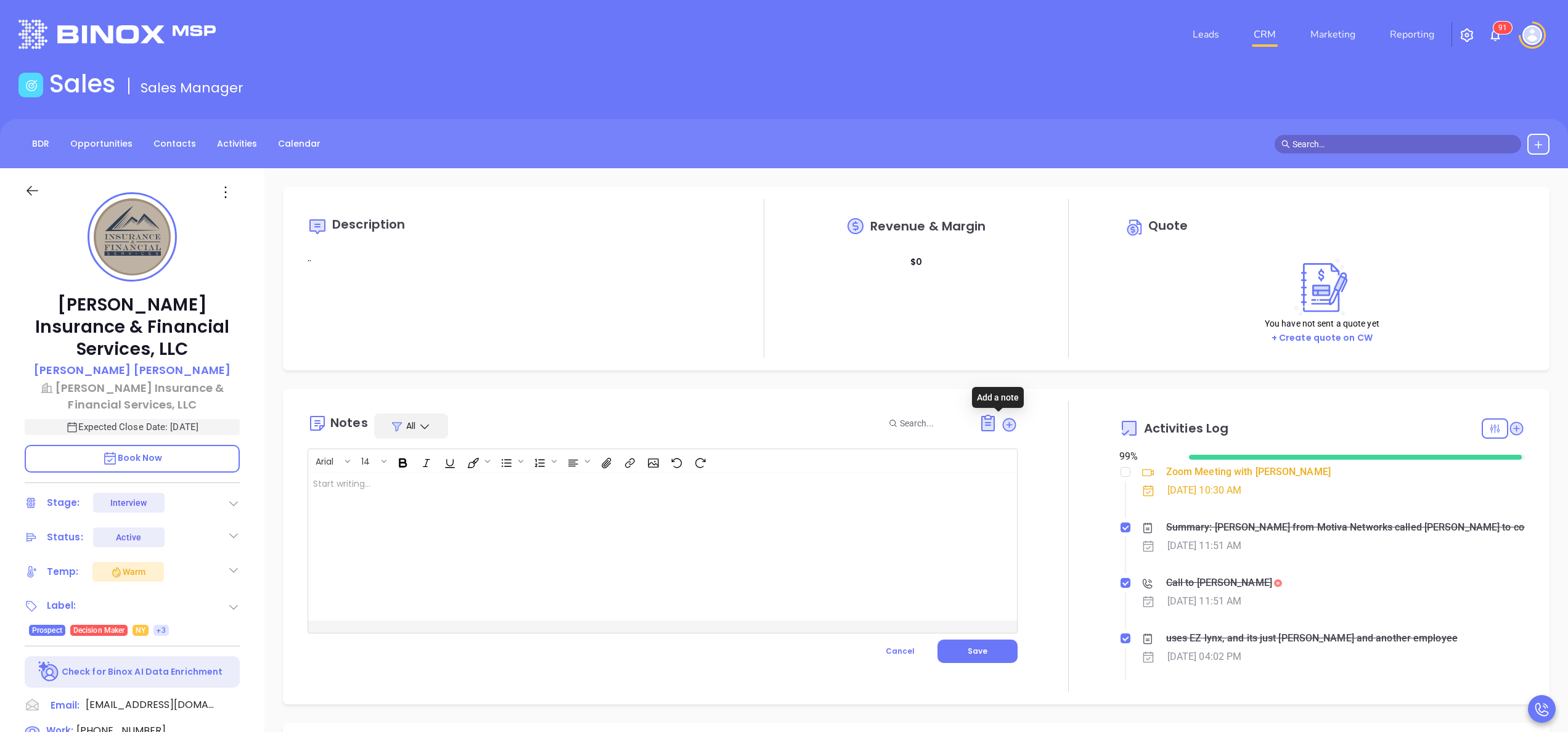
type input "[PERSON_NAME]"
click at [563, 551] on div at bounding box center [638, 546] width 659 height 148
click at [938, 650] on button "Save" at bounding box center [977, 651] width 80 height 23
